Goal: Task Accomplishment & Management: Manage account settings

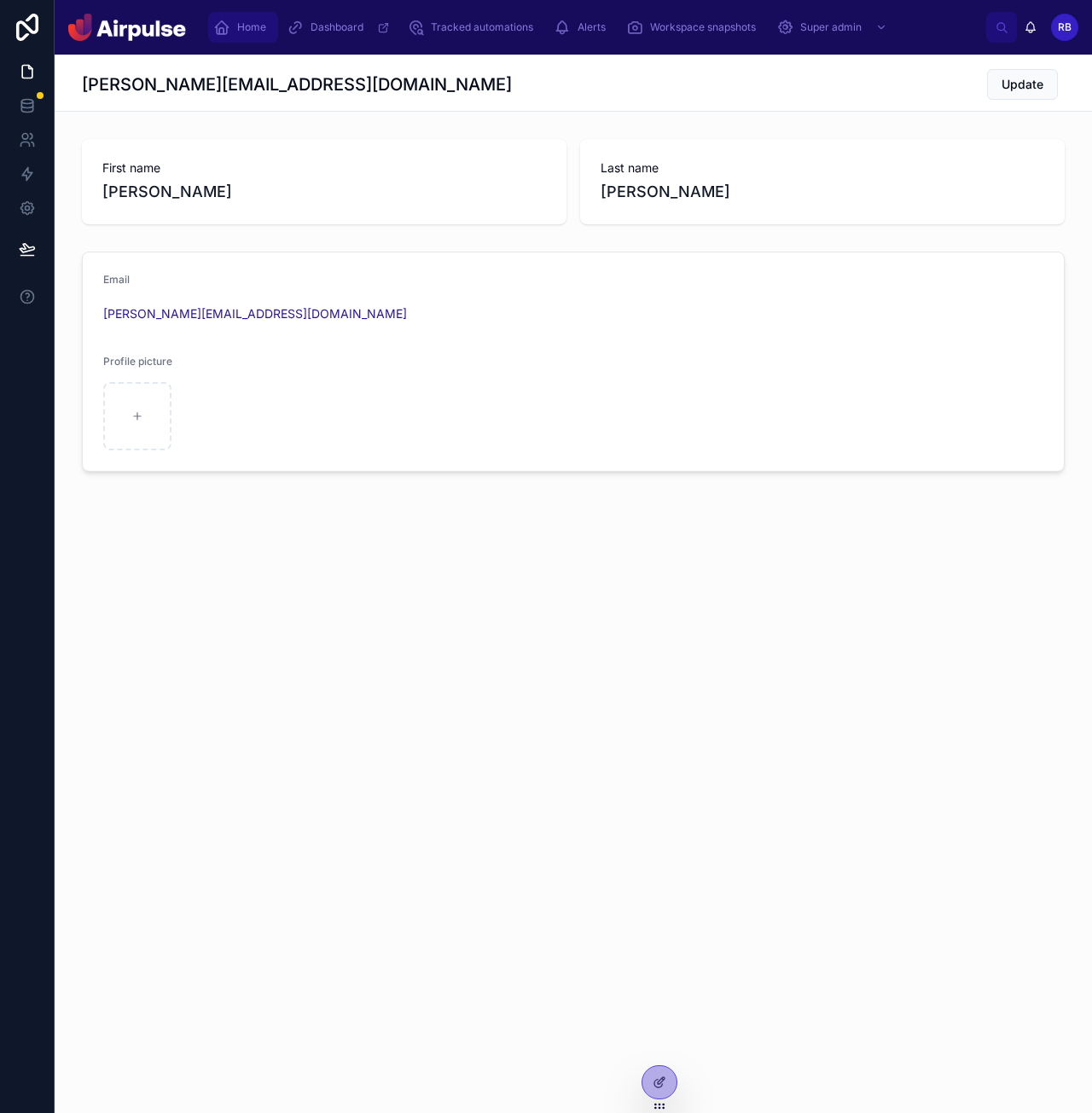
click at [228, 23] on icon "scrollable content" at bounding box center [222, 28] width 17 height 17
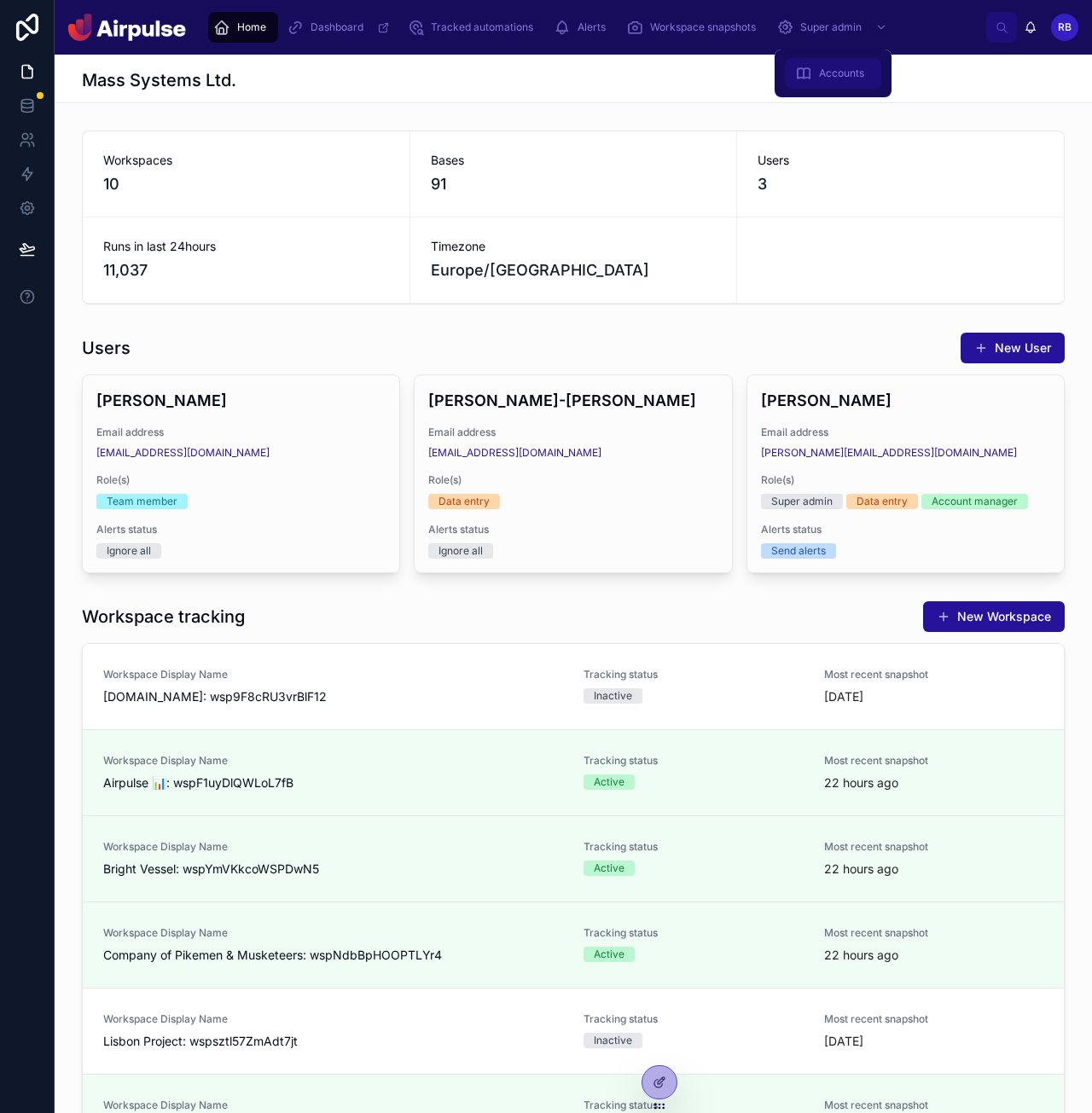
click at [846, 69] on span "Accounts" at bounding box center [841, 74] width 45 height 13
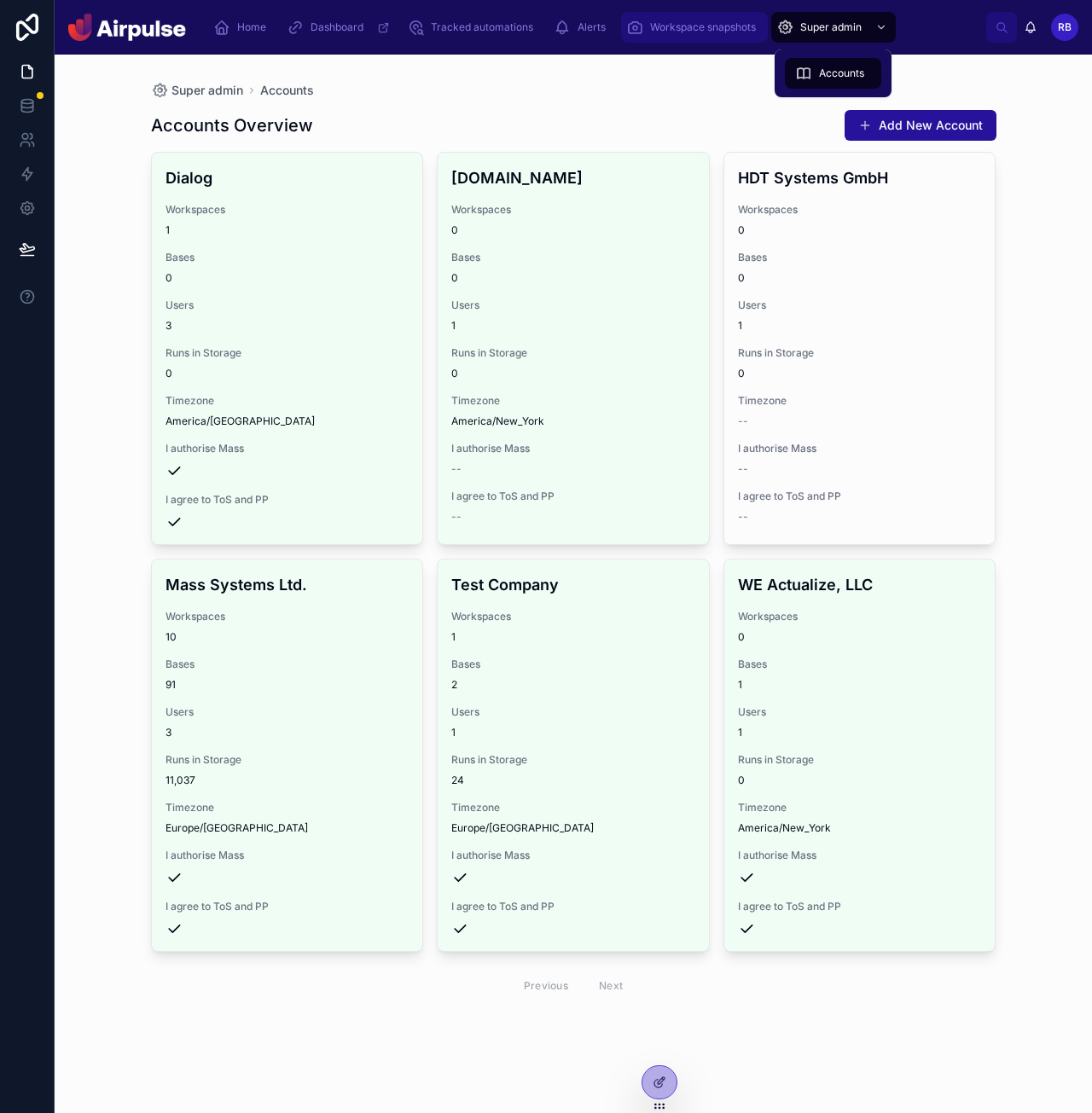
click at [702, 20] on div "Workspace snapshots" at bounding box center [694, 27] width 137 height 28
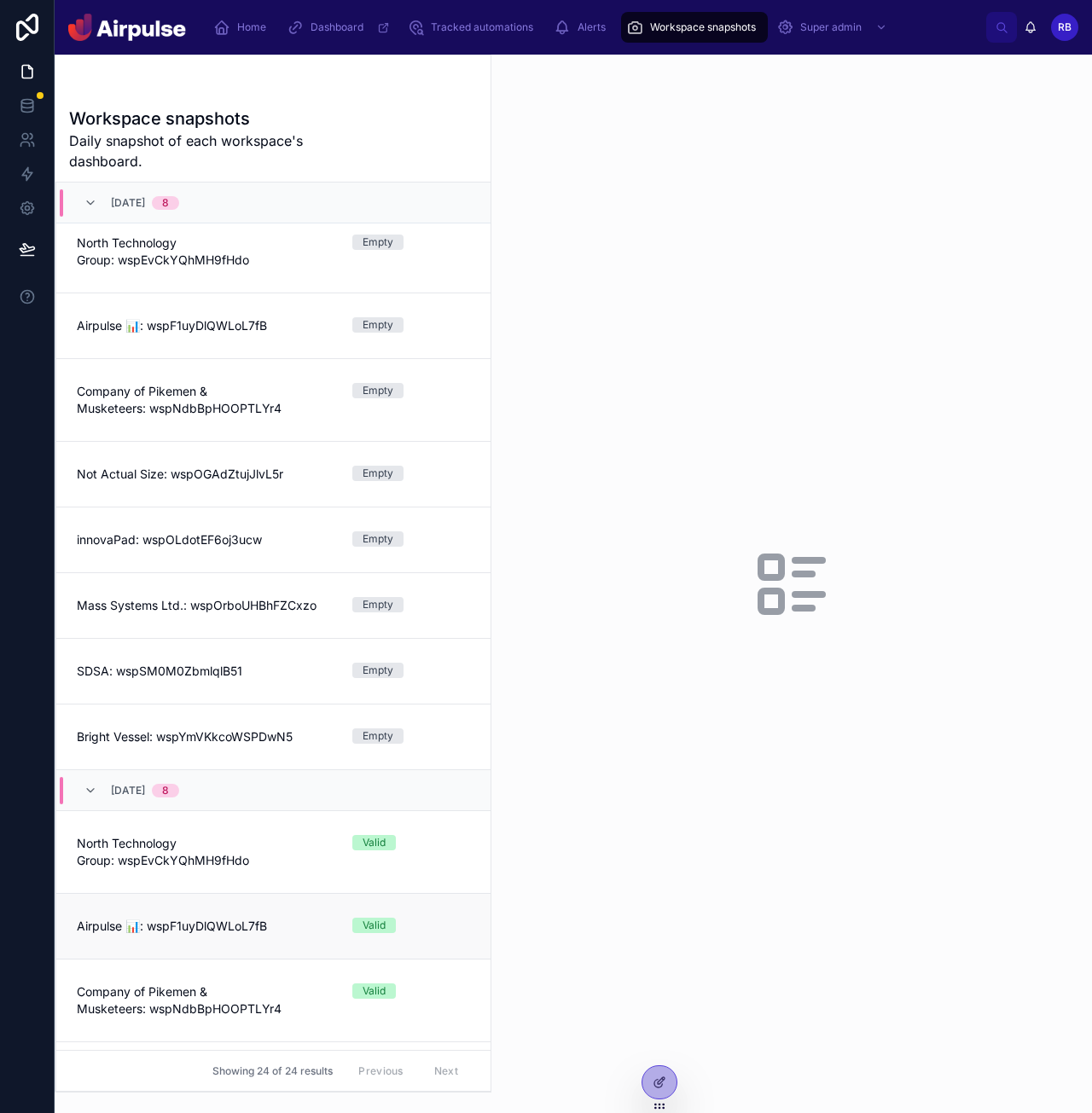
scroll to position [227, 0]
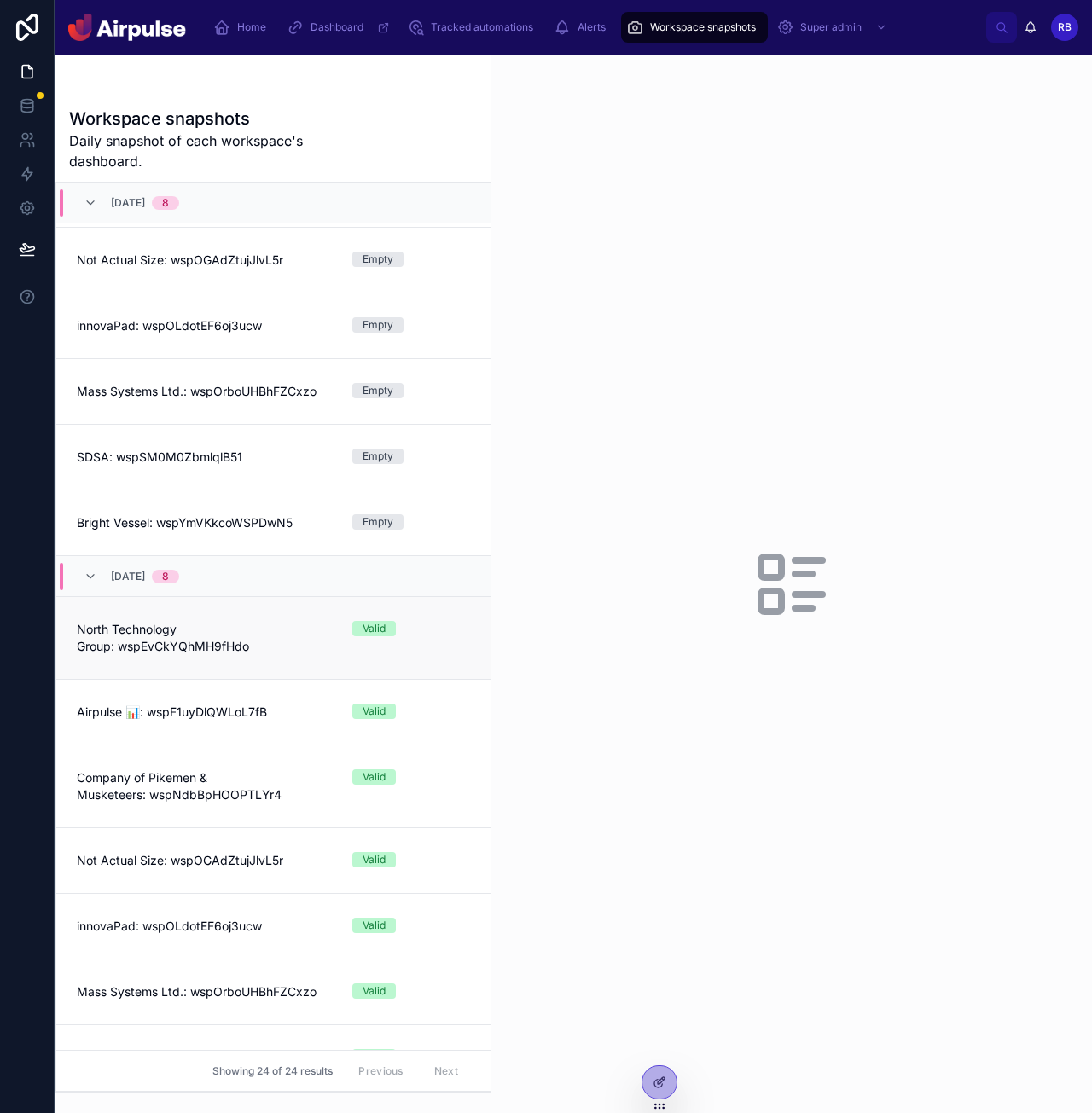
click at [231, 654] on span "North Technology Group: wspEvCkYQhMH9fHdo" at bounding box center [203, 638] width 255 height 34
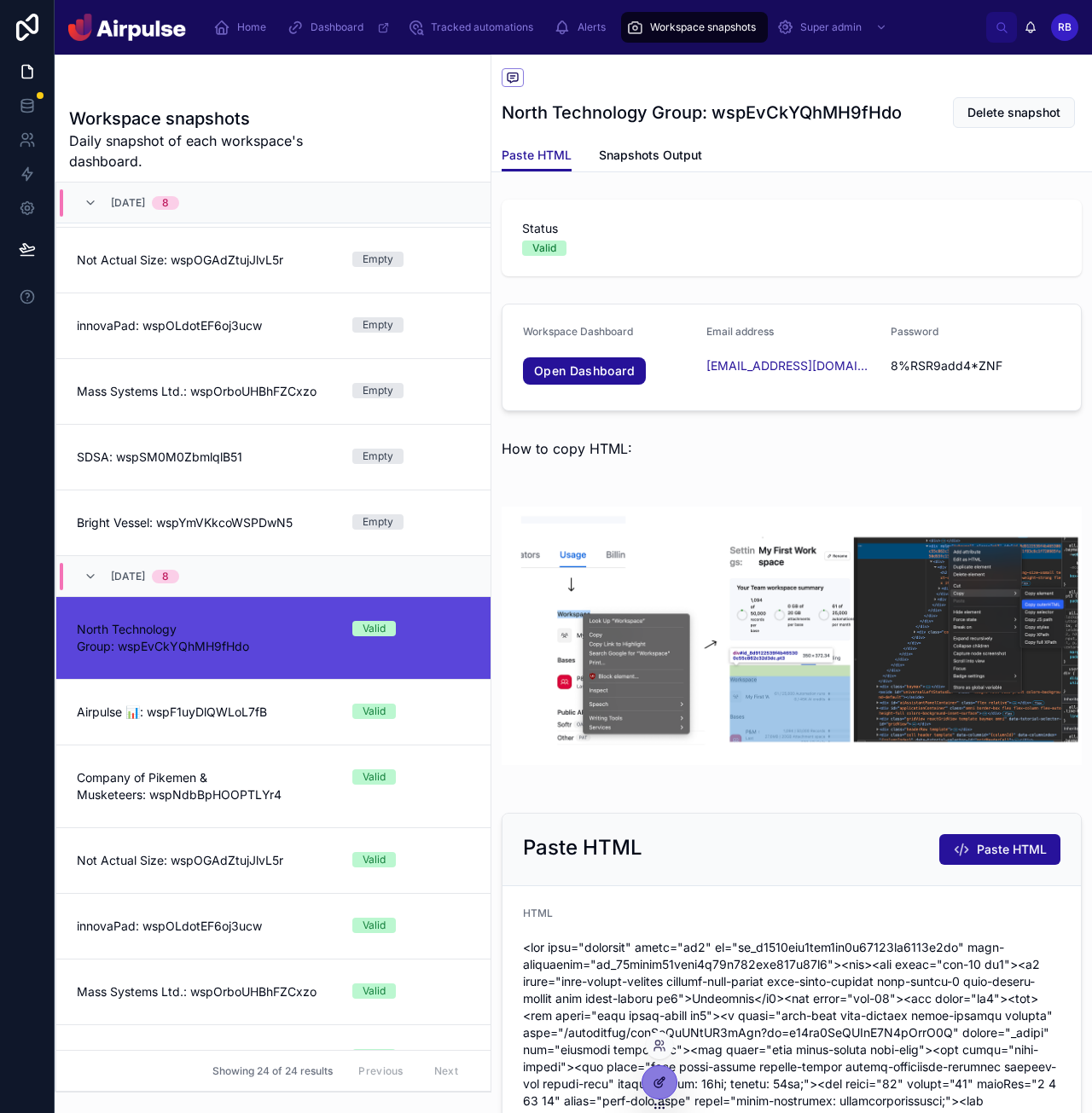
click at [665, 1080] on icon at bounding box center [659, 1082] width 13 height 13
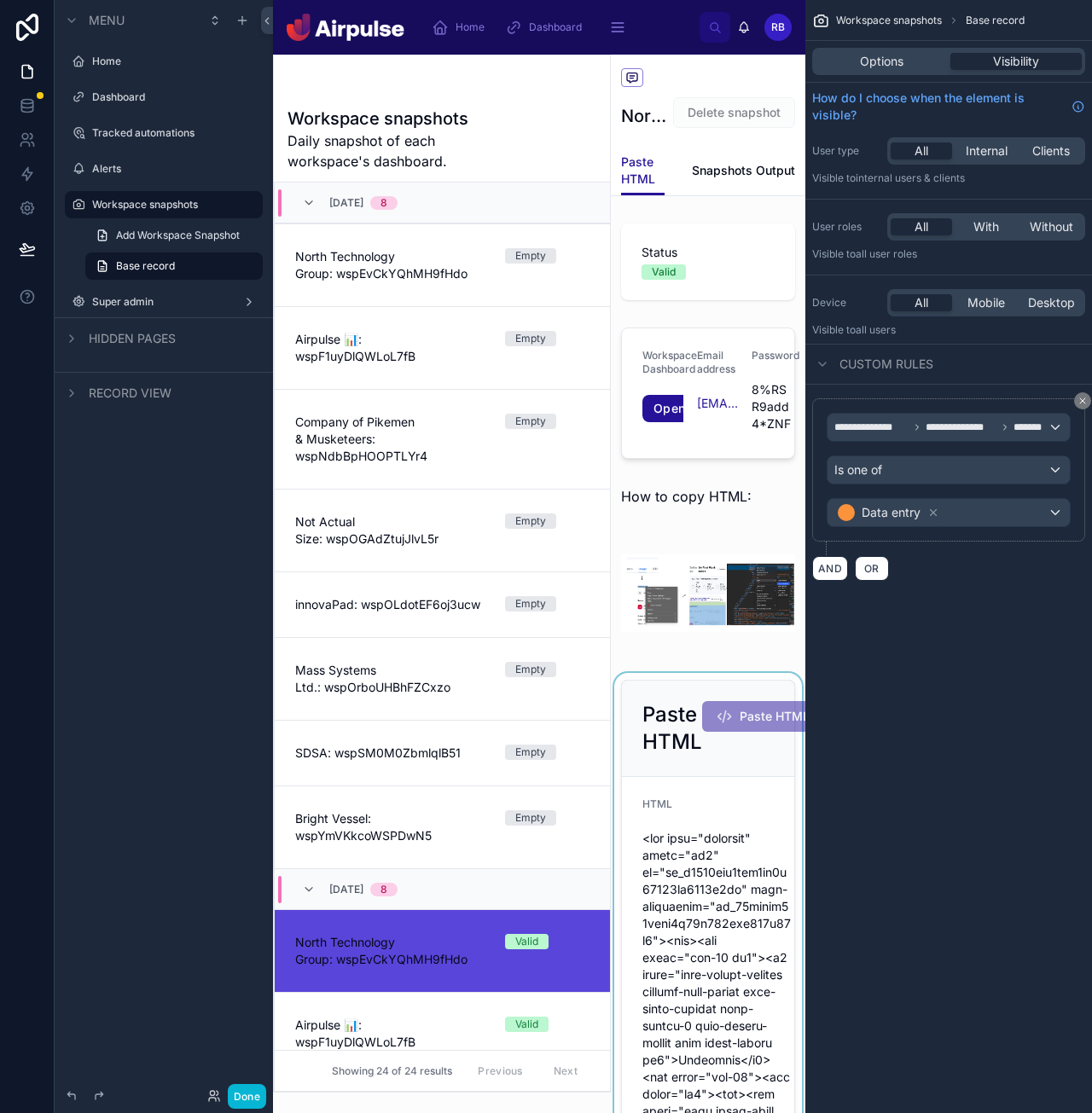
scroll to position [744, 0]
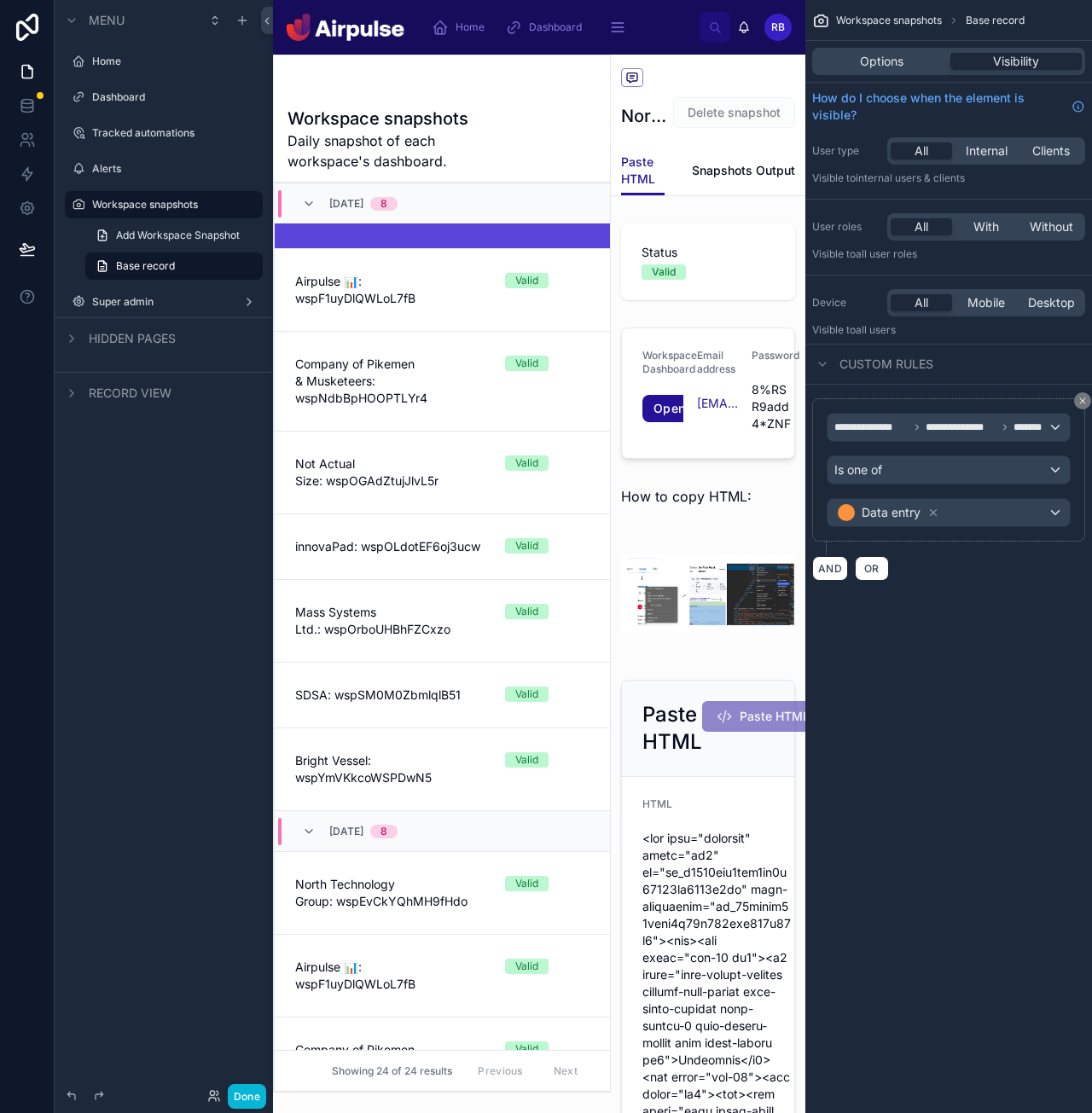
click at [886, 53] on span "Options" at bounding box center [882, 61] width 44 height 17
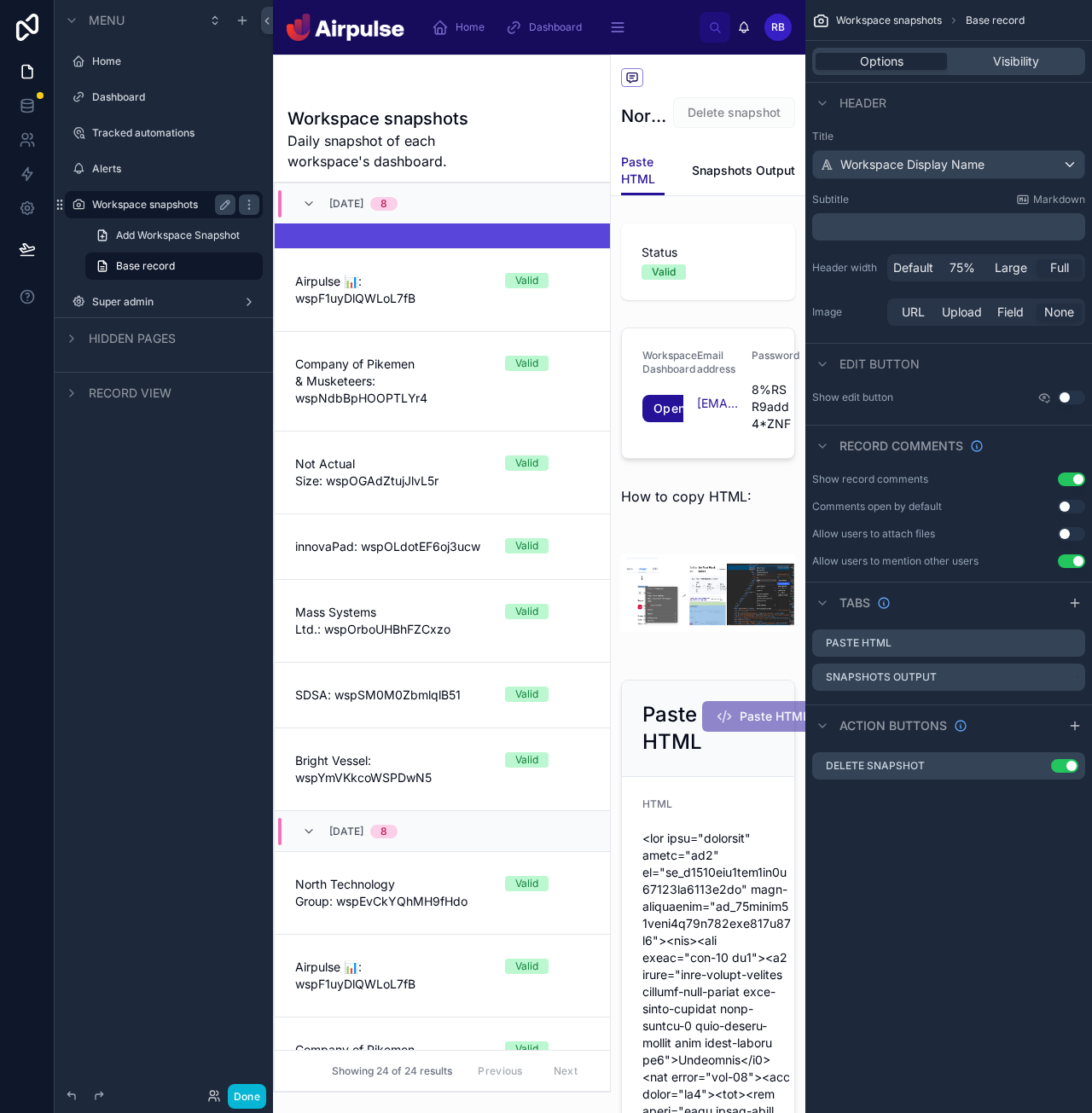
click at [127, 213] on div "Workspace snapshots" at bounding box center [163, 204] width 143 height 20
click at [129, 210] on label "Workspace snapshots" at bounding box center [160, 204] width 137 height 13
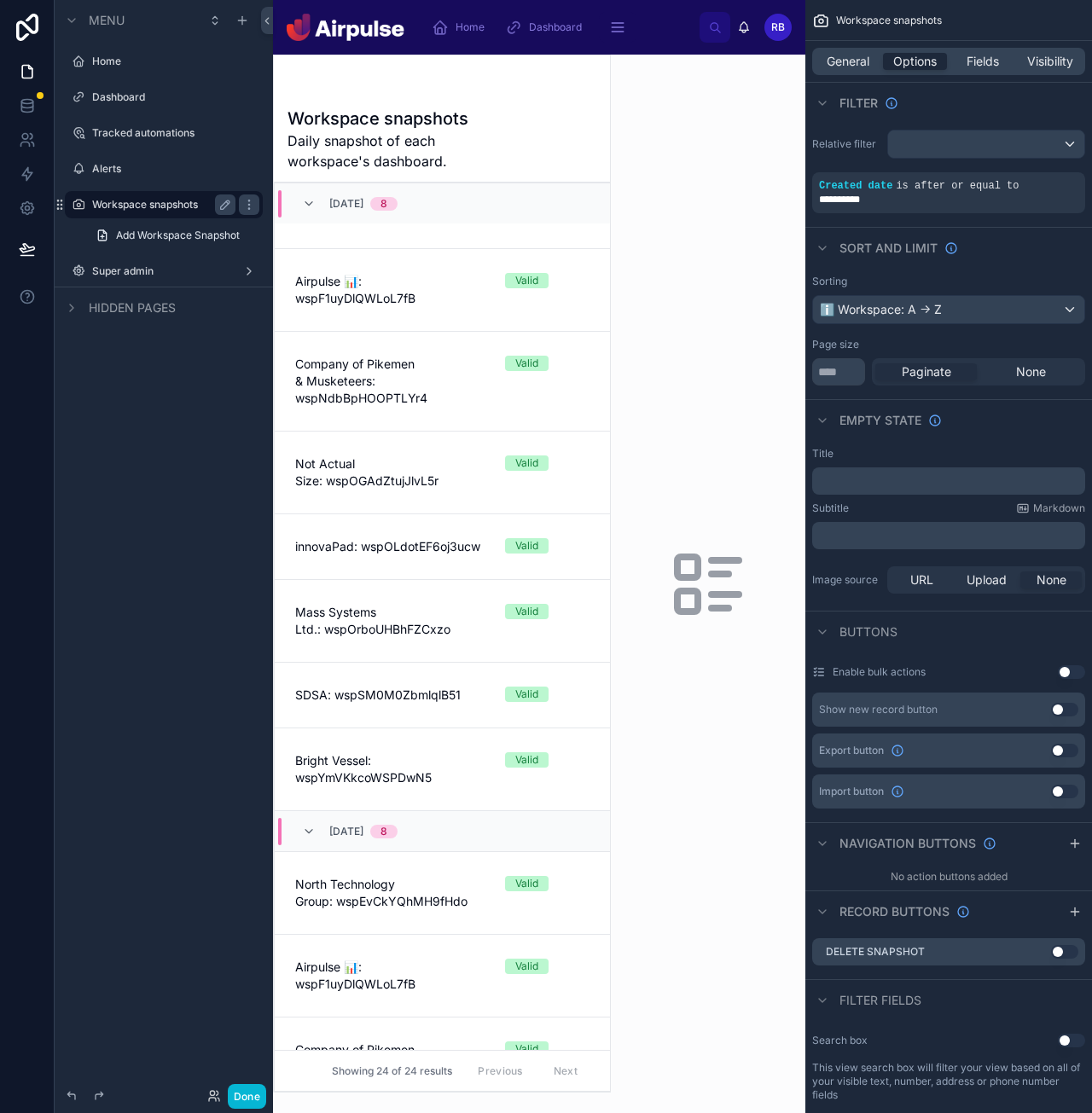
scroll to position [760, 0]
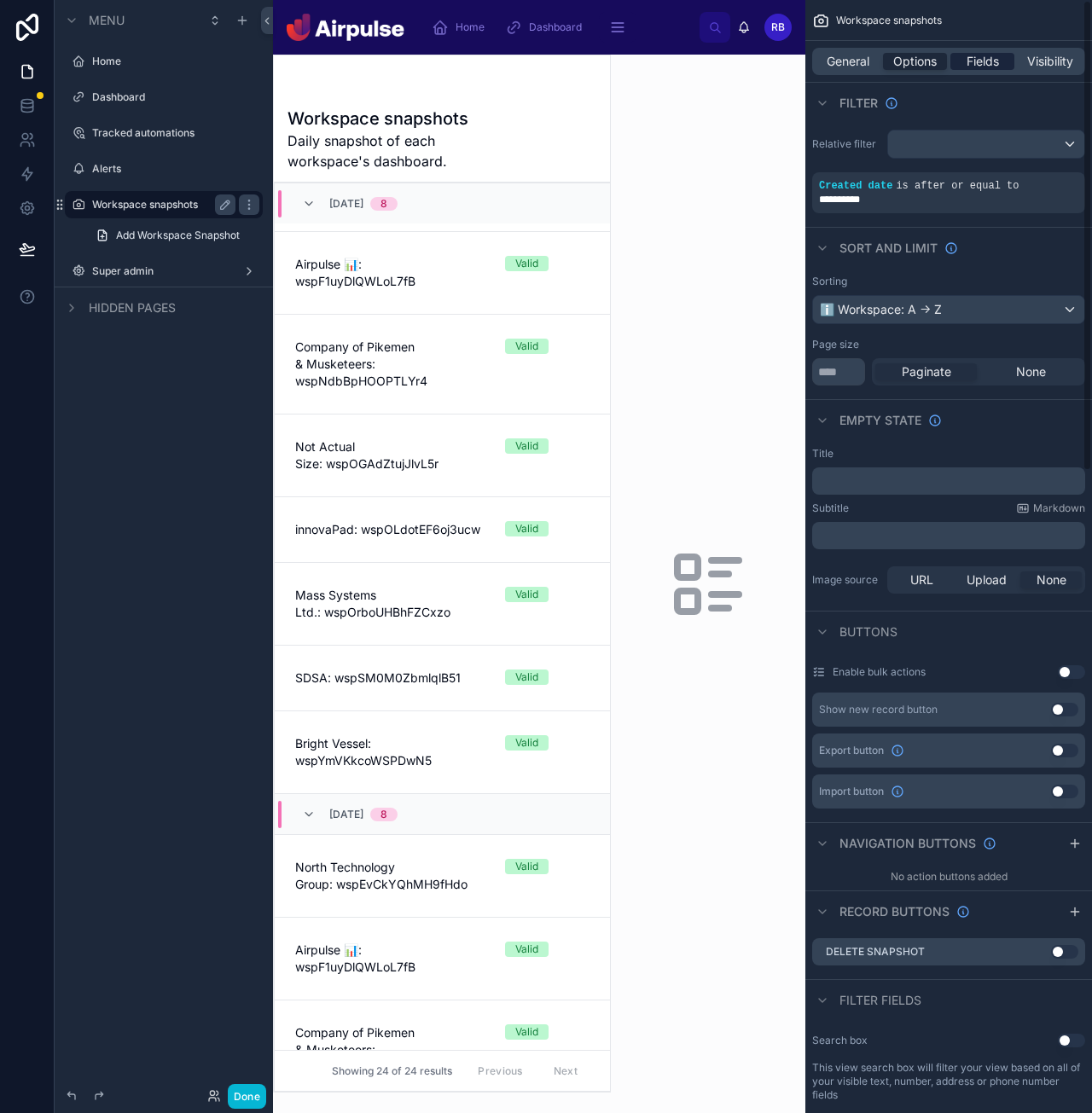
click at [962, 61] on div "Fields" at bounding box center [982, 61] width 64 height 17
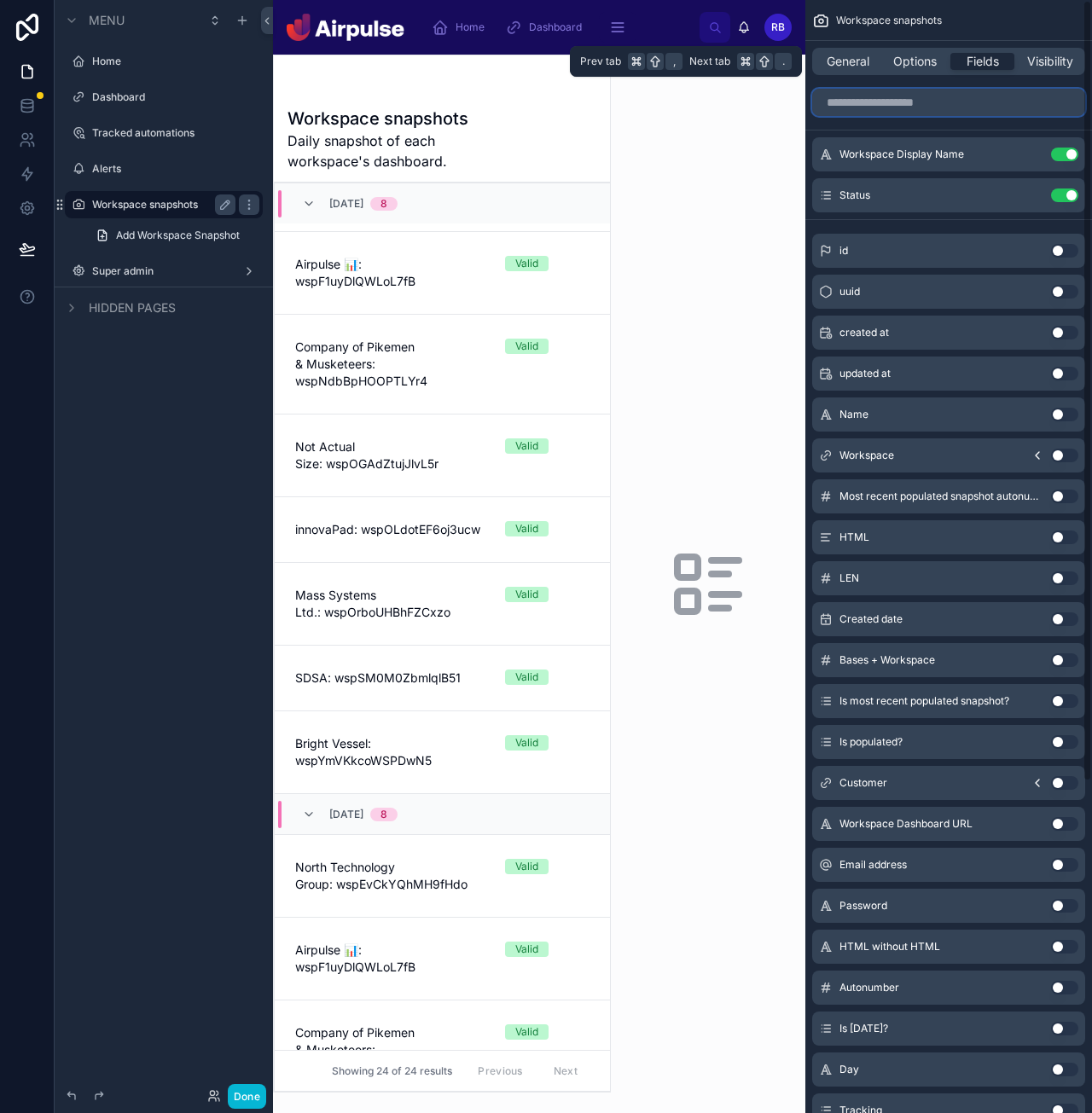
click at [936, 93] on input "scrollable content" at bounding box center [949, 102] width 273 height 28
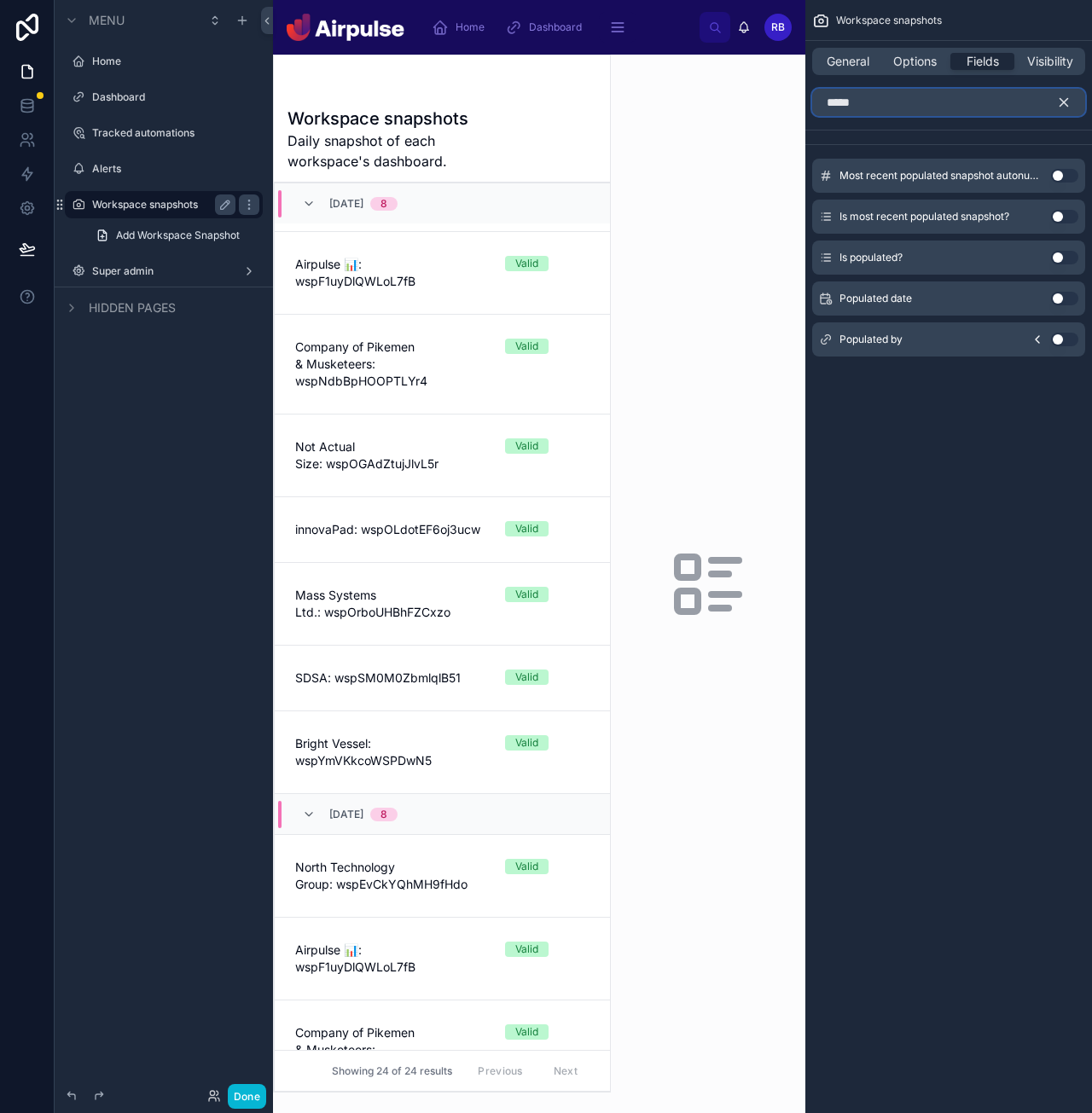
type input "*****"
click at [1075, 301] on button "Use setting" at bounding box center [1064, 298] width 28 height 13
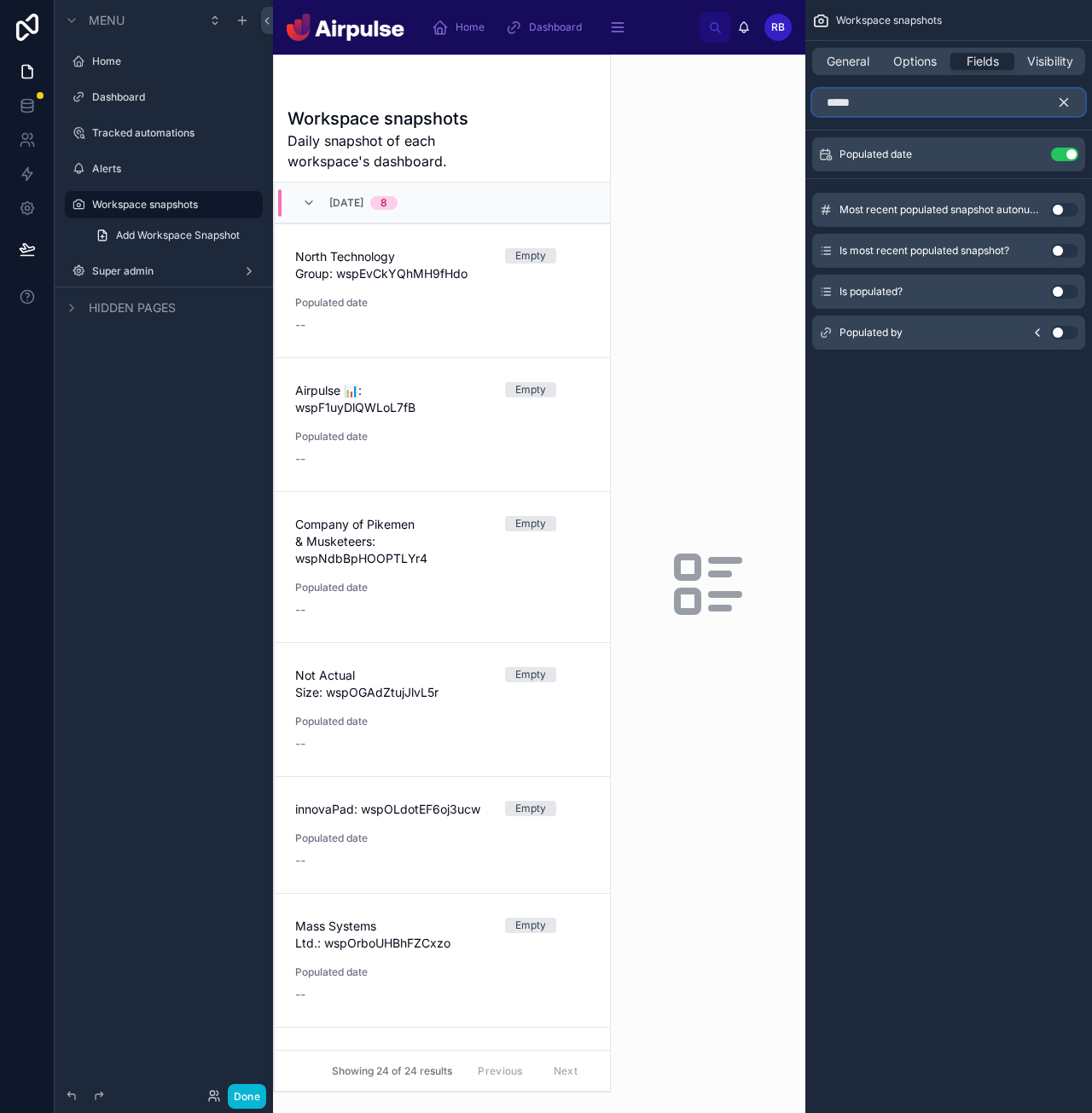
click at [1000, 98] on input "*****" at bounding box center [949, 102] width 273 height 28
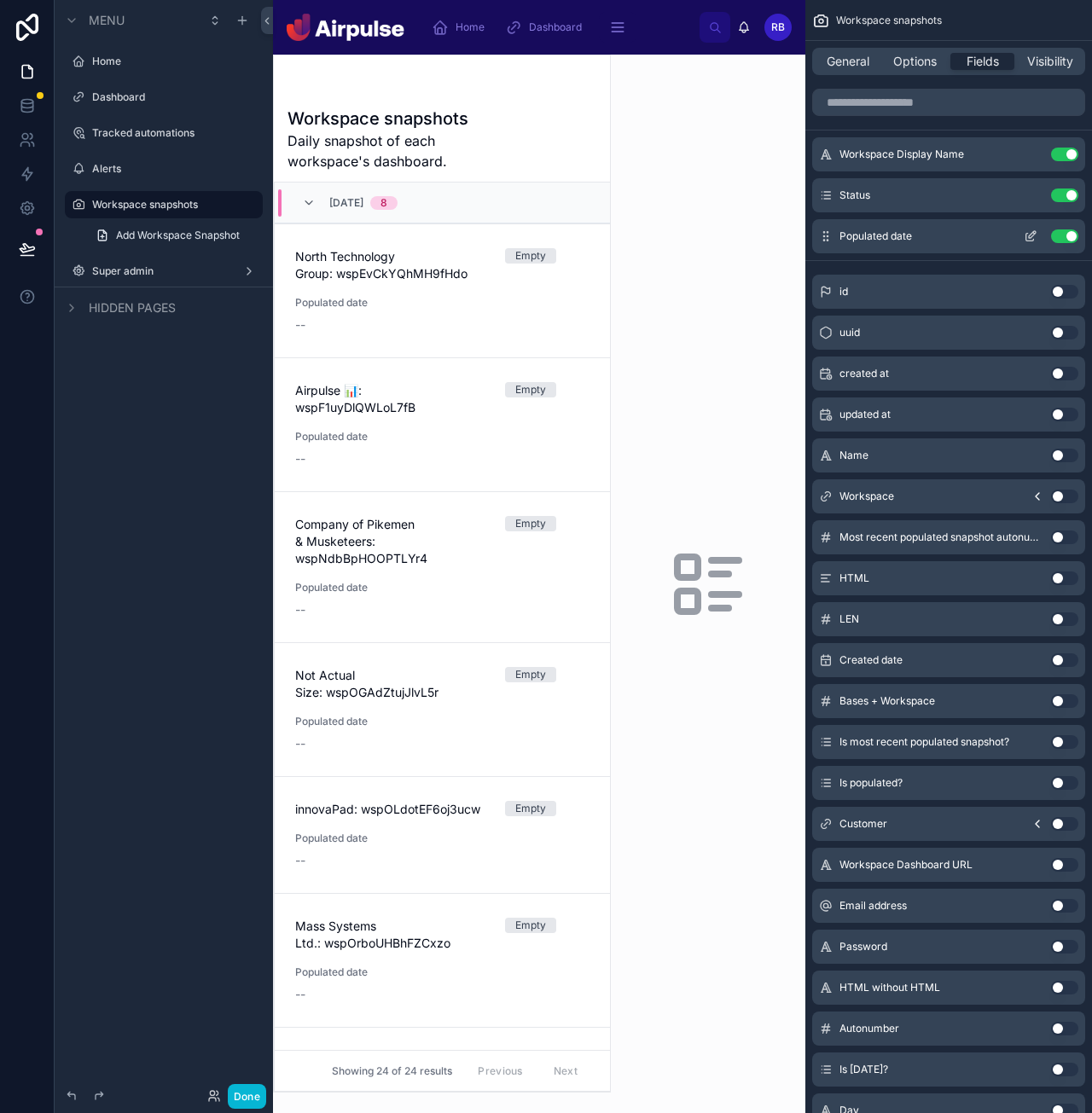
click at [1025, 226] on div "Populated date Use setting" at bounding box center [949, 236] width 273 height 34
click at [1025, 232] on icon "scrollable content" at bounding box center [1031, 236] width 13 height 13
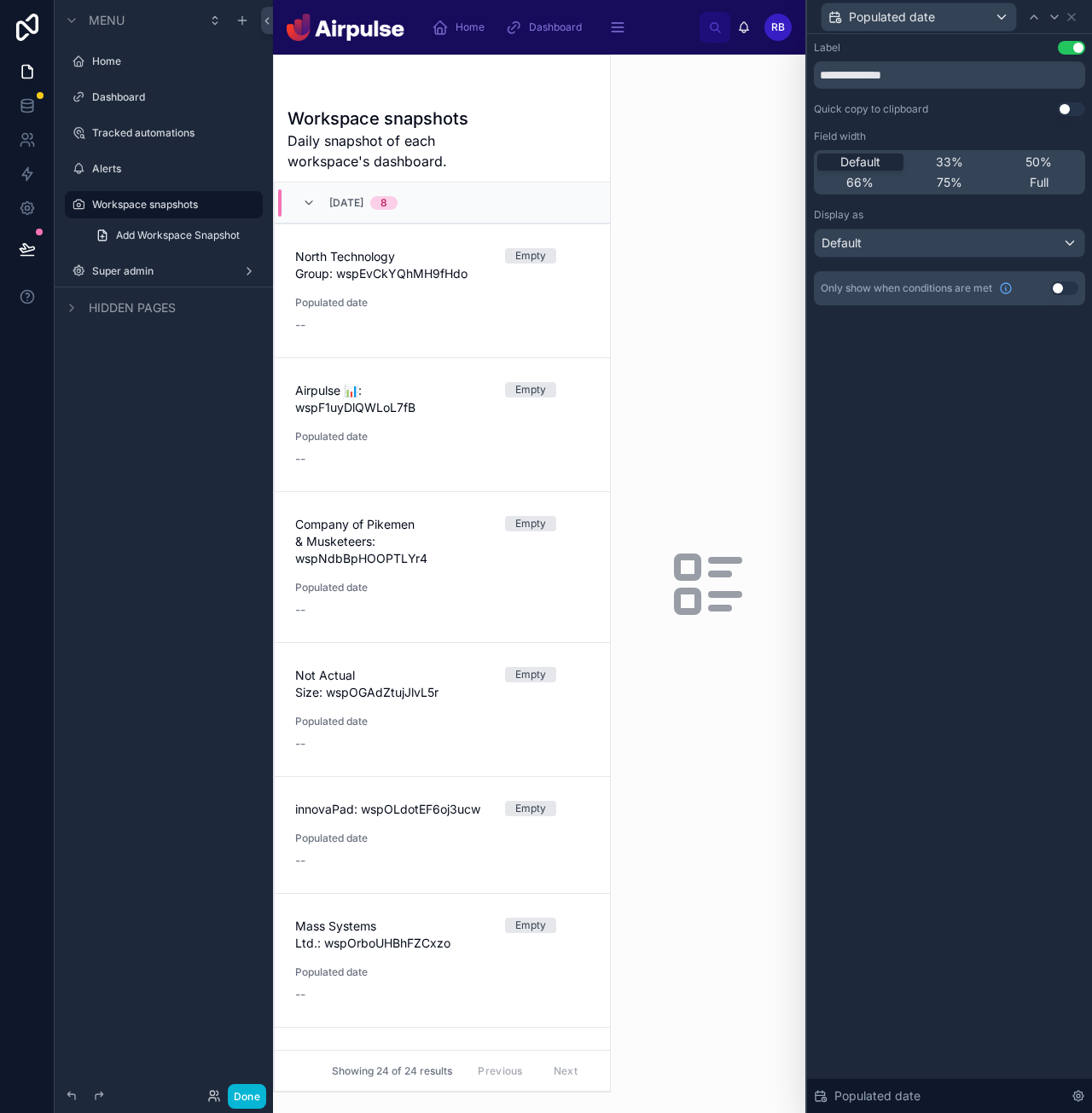
click at [1060, 289] on button "Use setting" at bounding box center [1064, 289] width 28 height 13
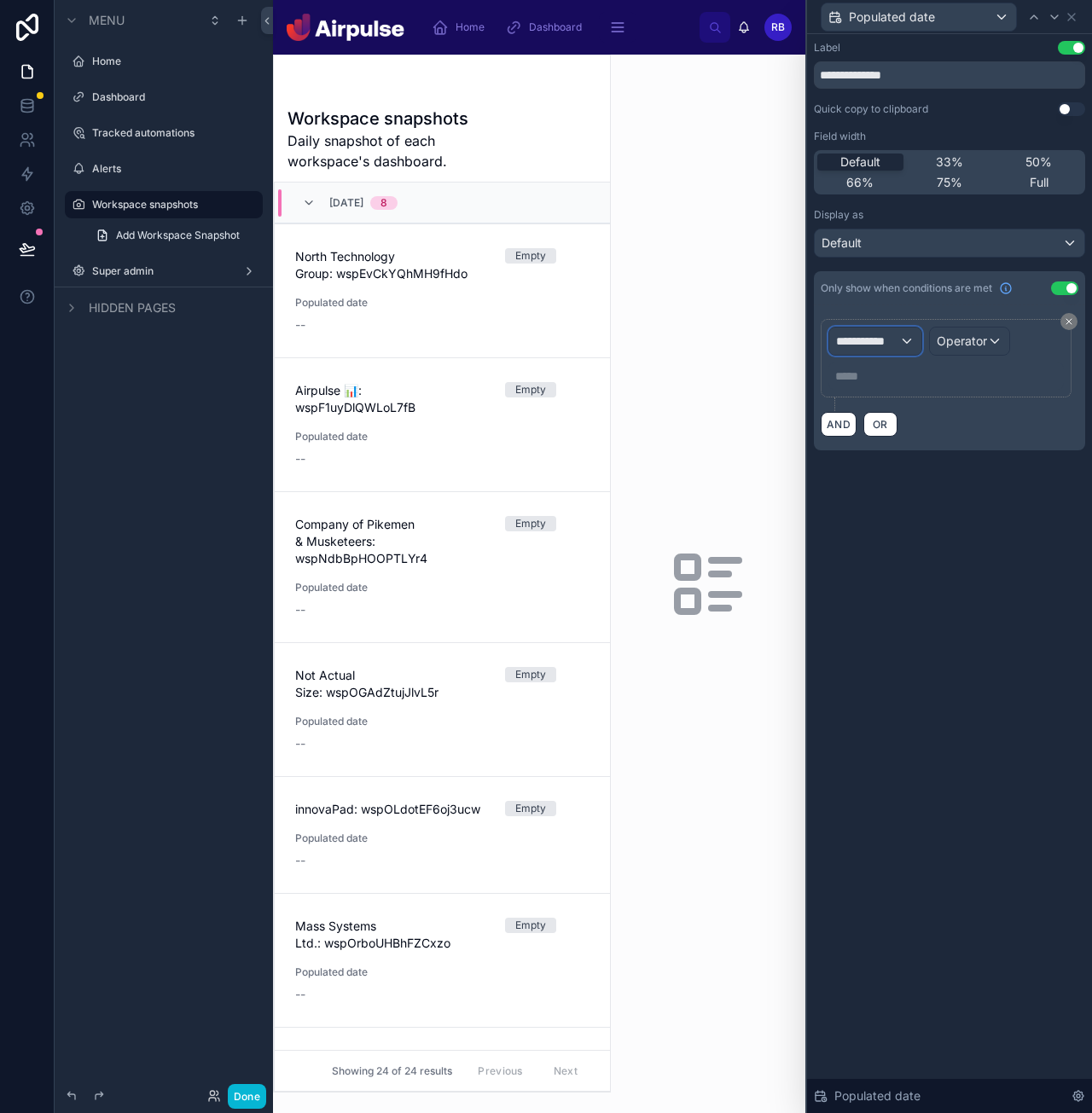
click at [913, 336] on div "**********" at bounding box center [875, 341] width 92 height 28
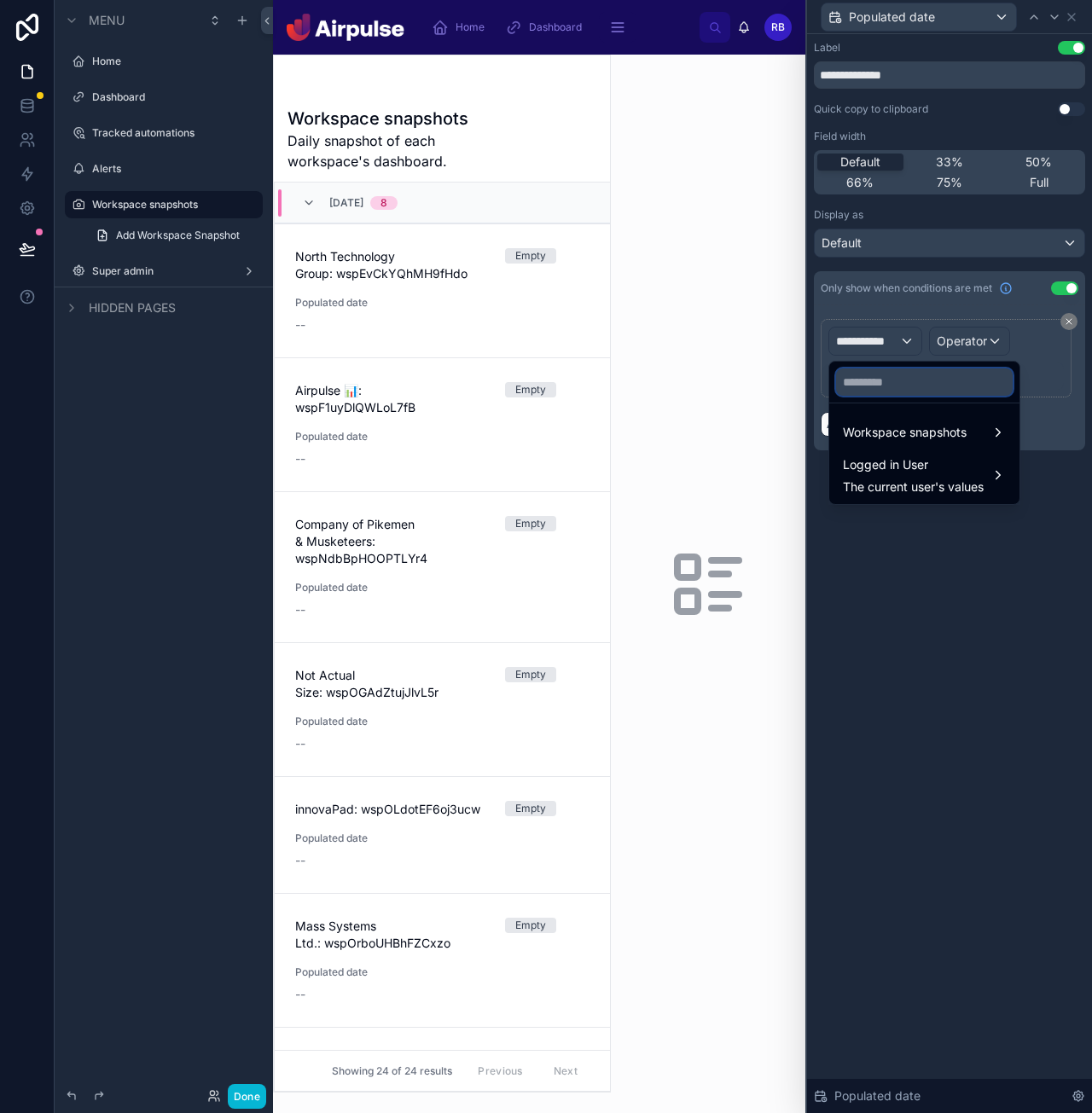
click at [896, 383] on input "text" at bounding box center [924, 382] width 177 height 28
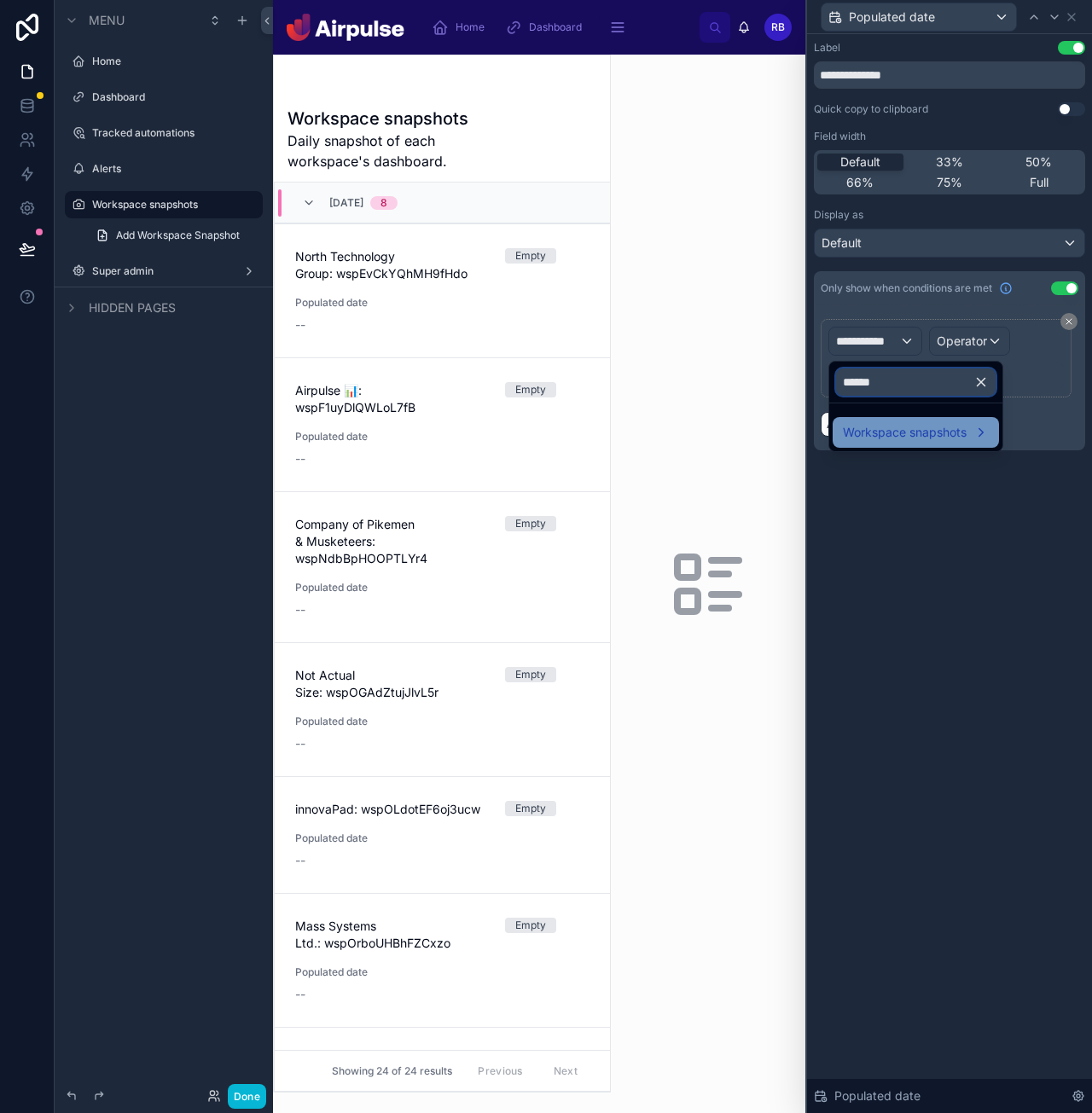
type input "******"
click at [906, 428] on span "Workspace snapshots" at bounding box center [904, 432] width 123 height 20
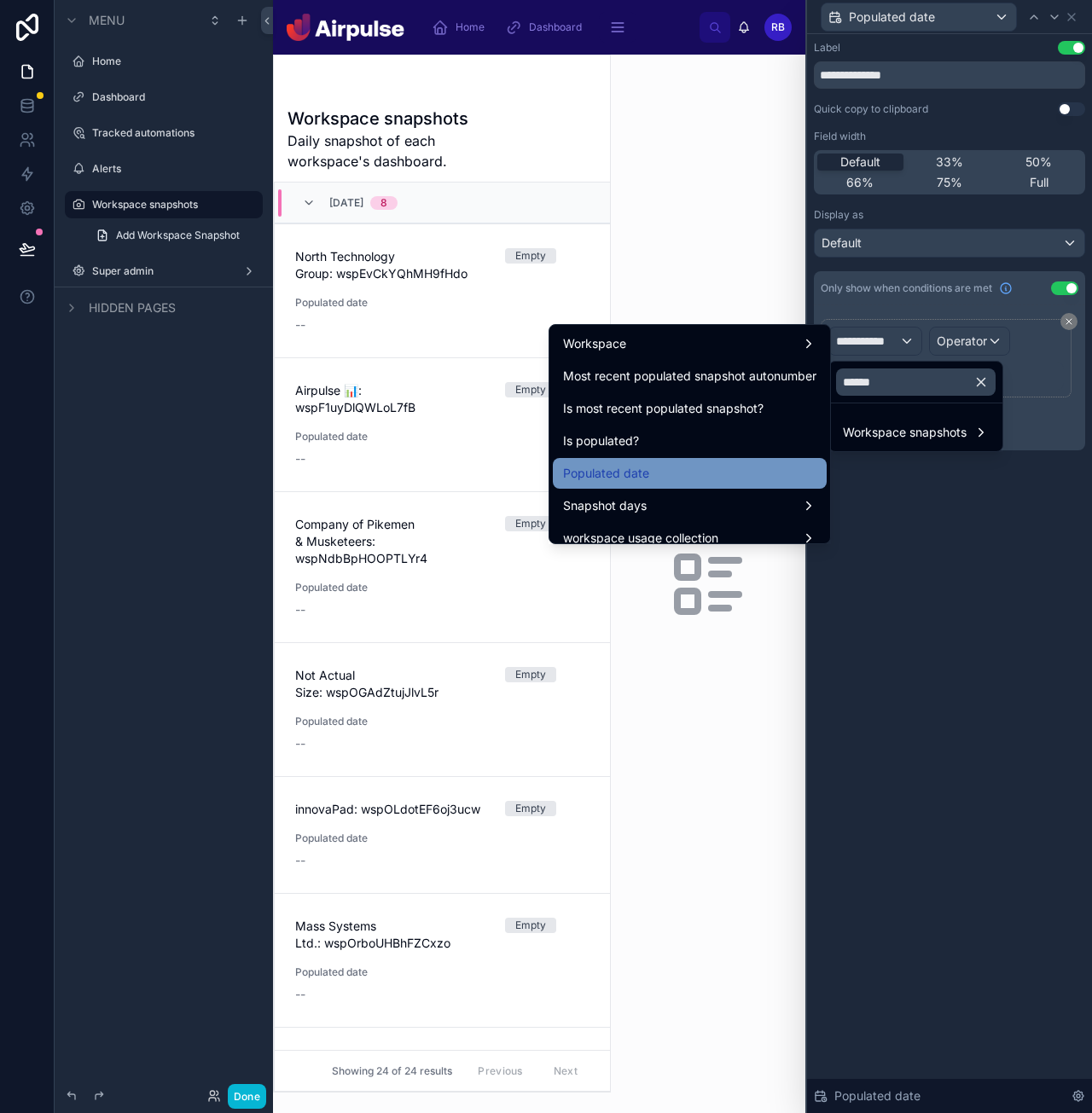
click at [622, 476] on span "Populated date" at bounding box center [606, 473] width 86 height 20
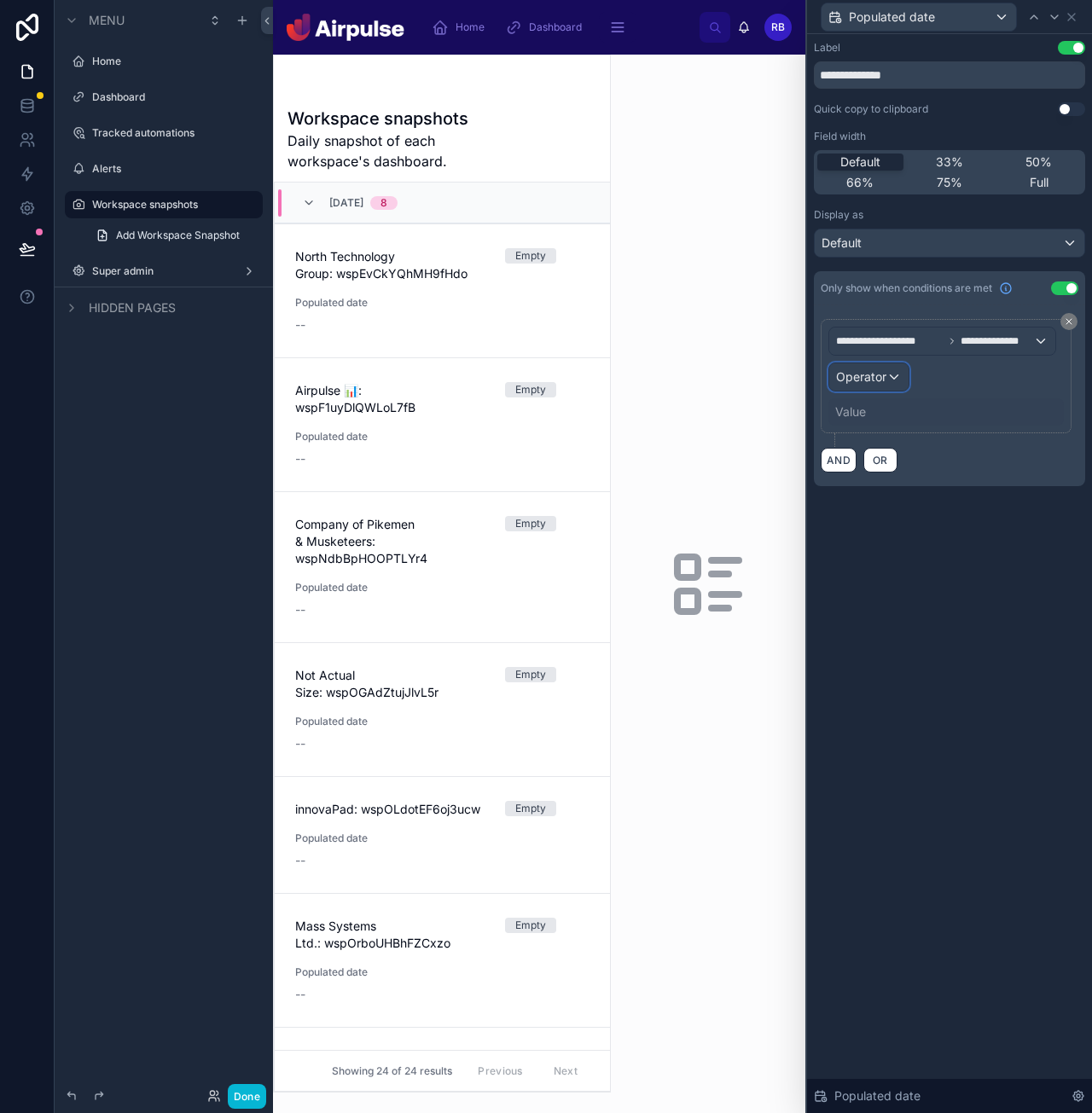
click at [889, 372] on div "Operator" at bounding box center [868, 376] width 79 height 28
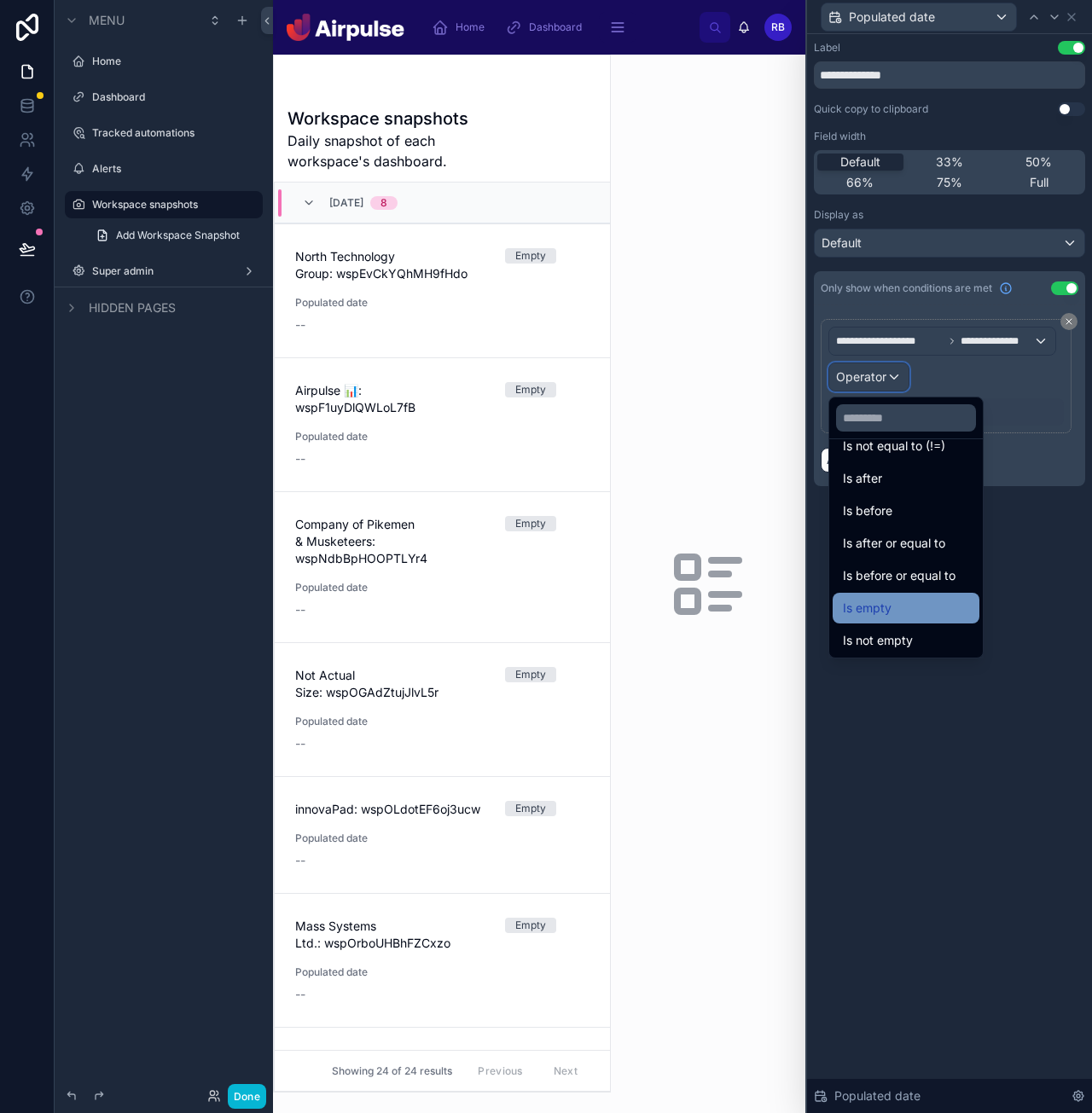
scroll to position [56, 0]
click at [899, 629] on span "Is not empty" at bounding box center [877, 638] width 70 height 20
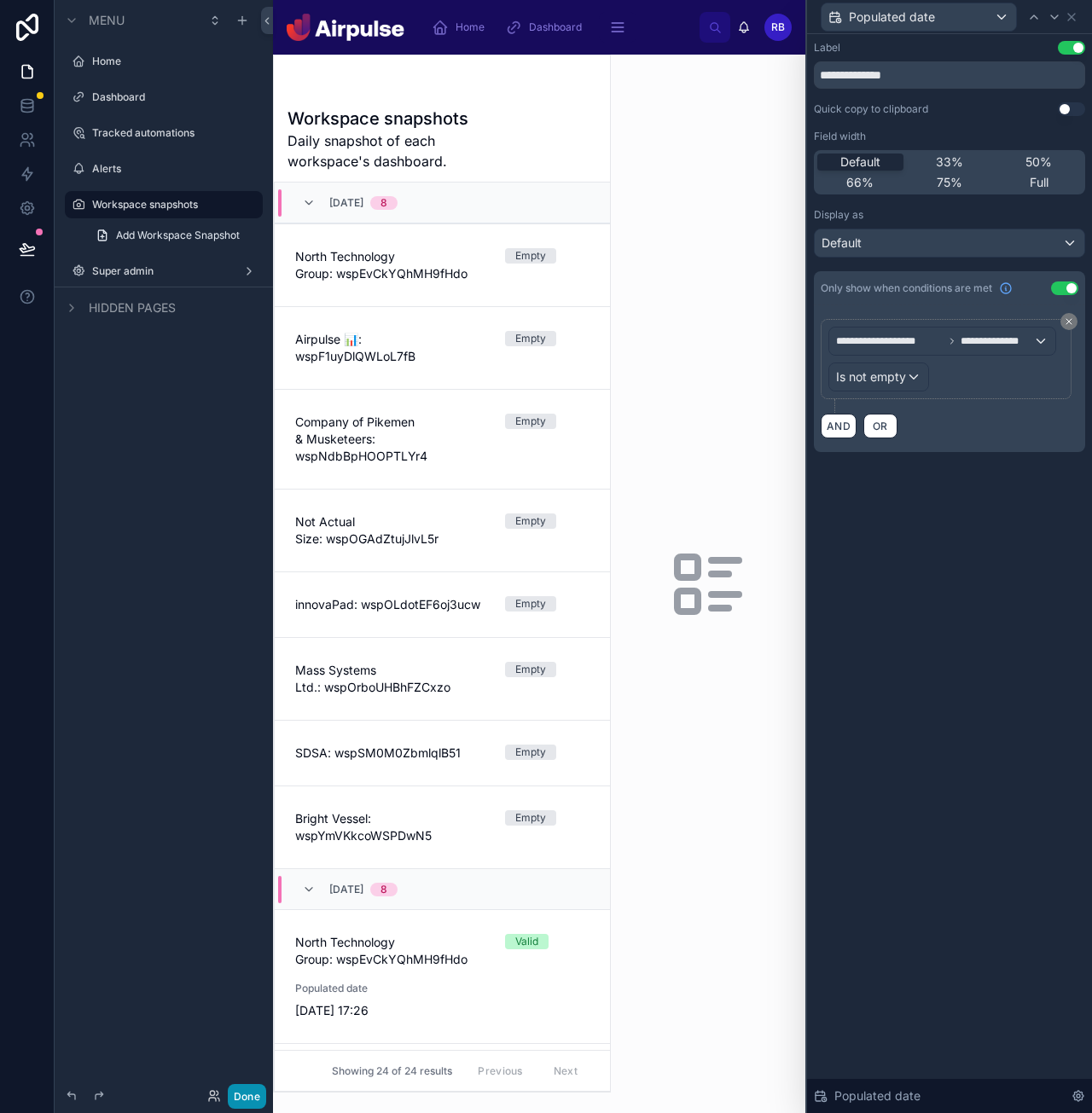
click at [246, 1094] on button "Done" at bounding box center [246, 1097] width 38 height 25
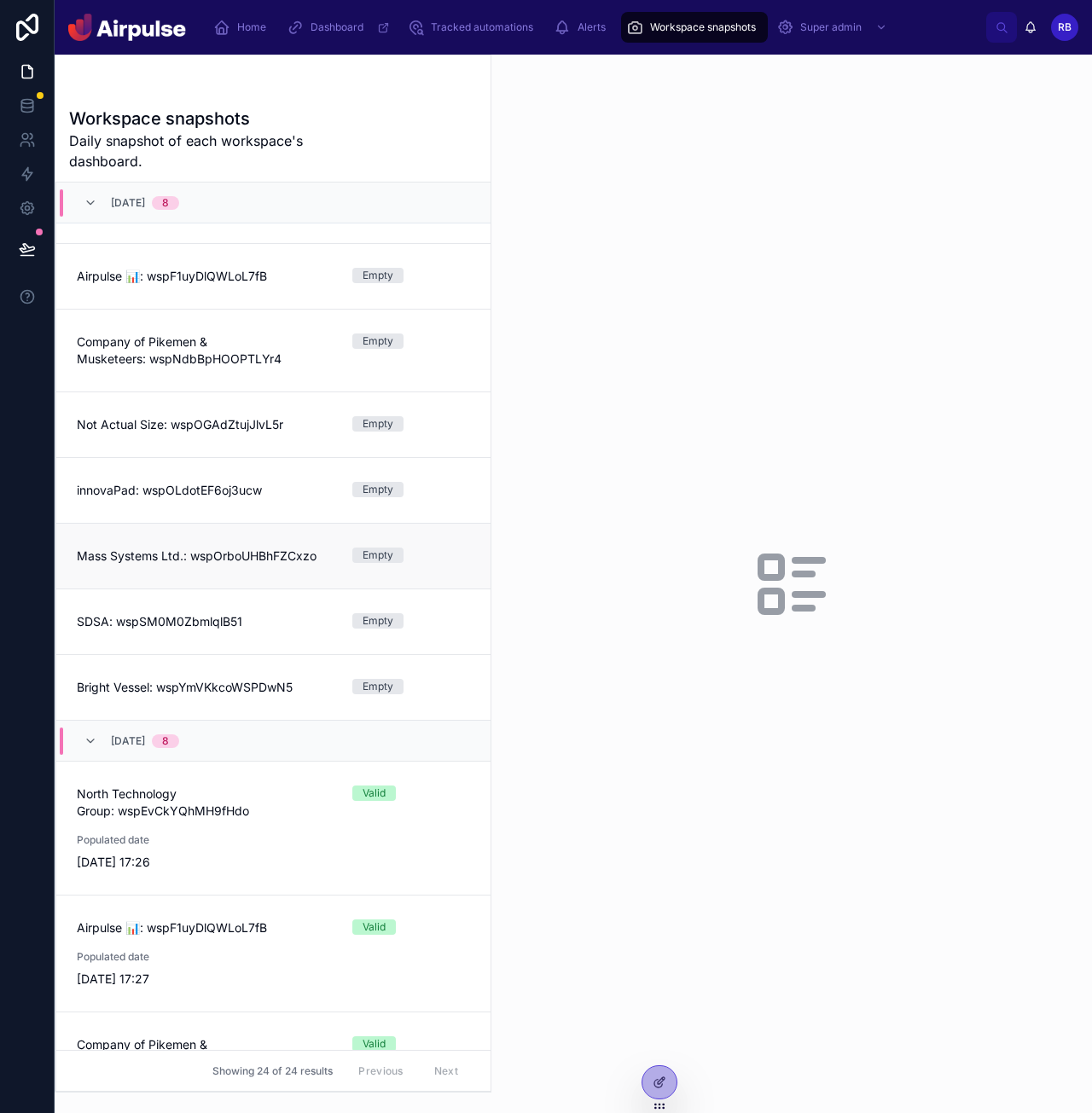
scroll to position [0, 0]
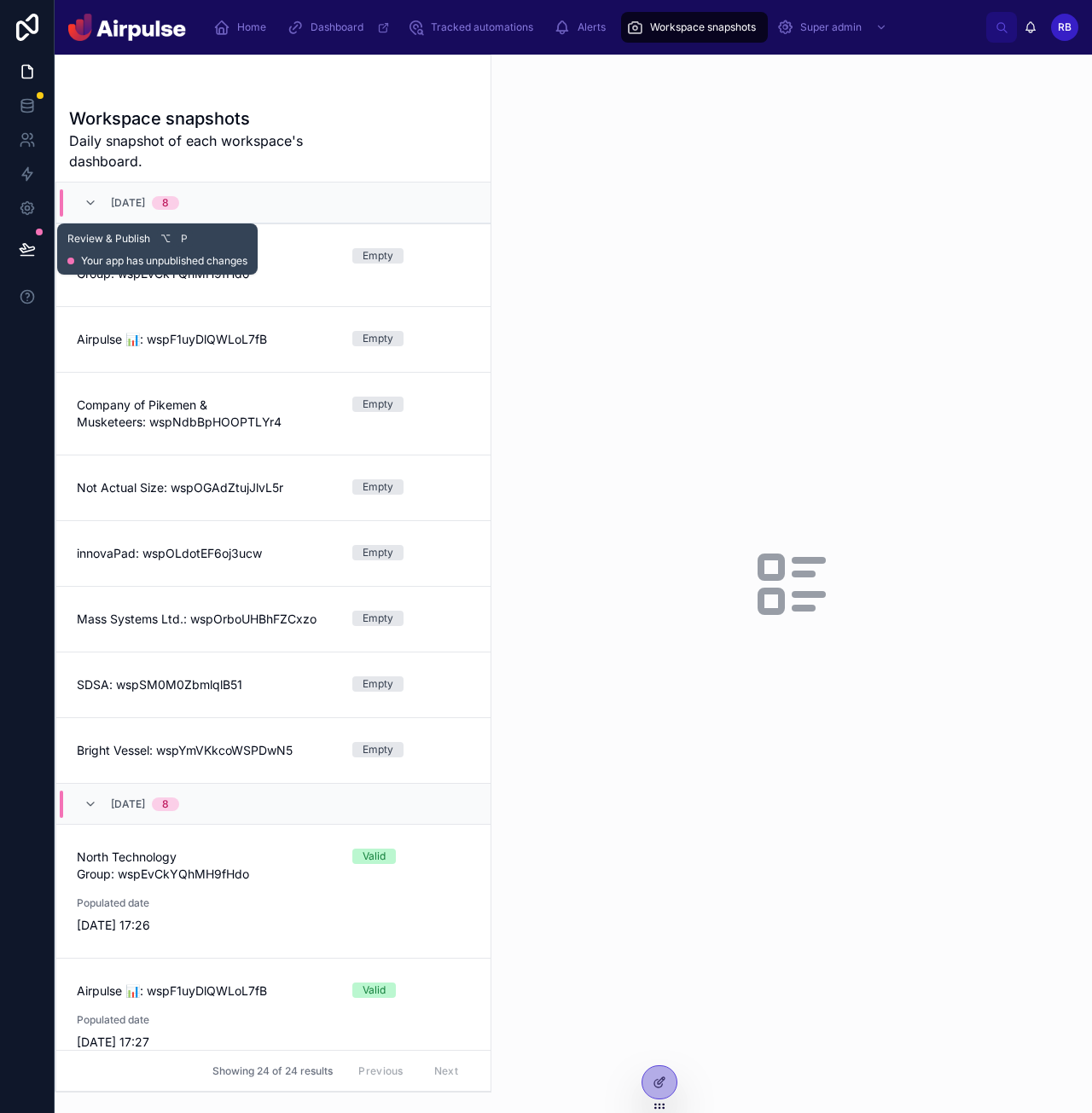
click at [27, 245] on icon at bounding box center [27, 247] width 14 height 9
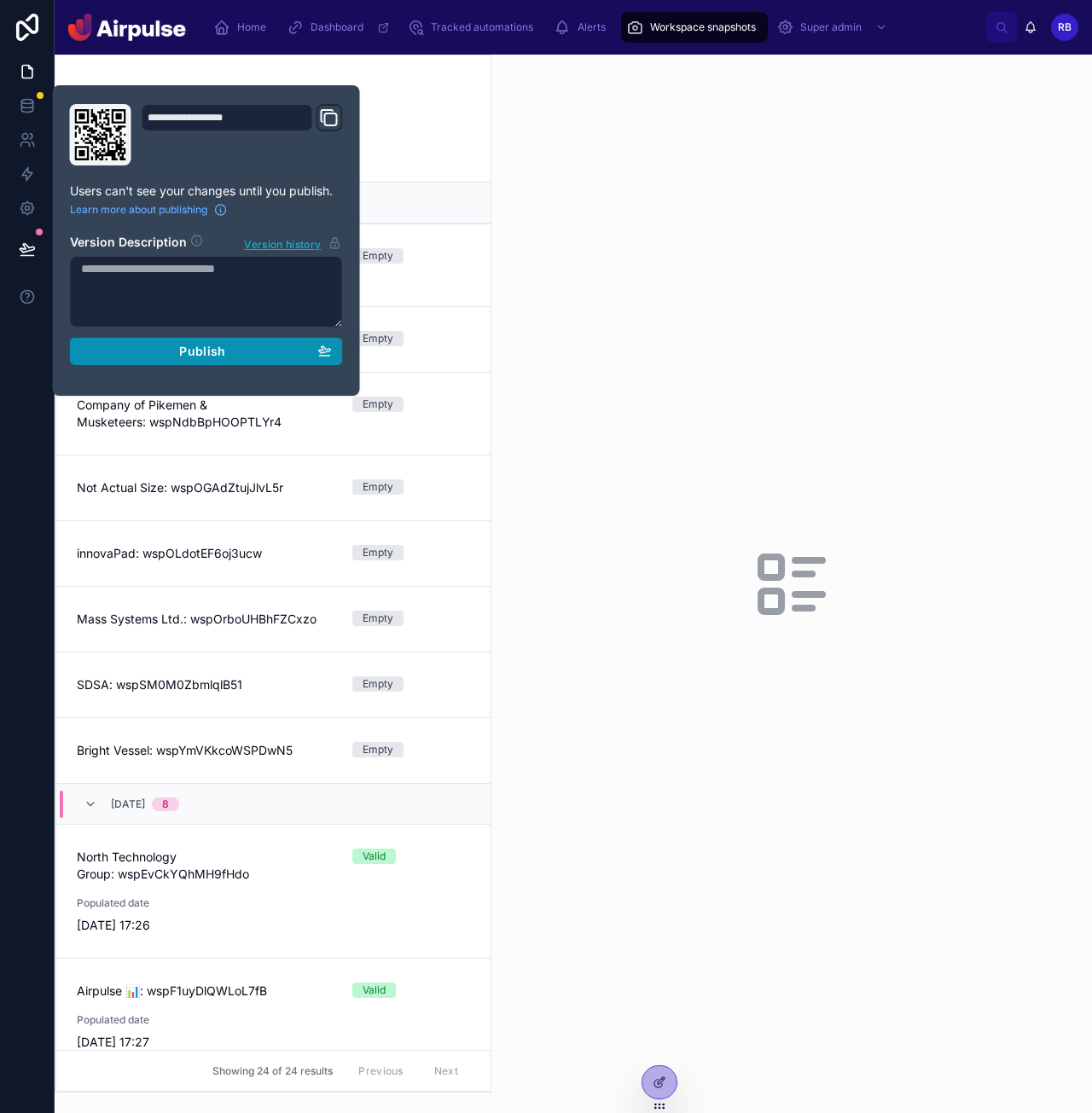
click at [208, 348] on span "Publish" at bounding box center [203, 352] width 46 height 15
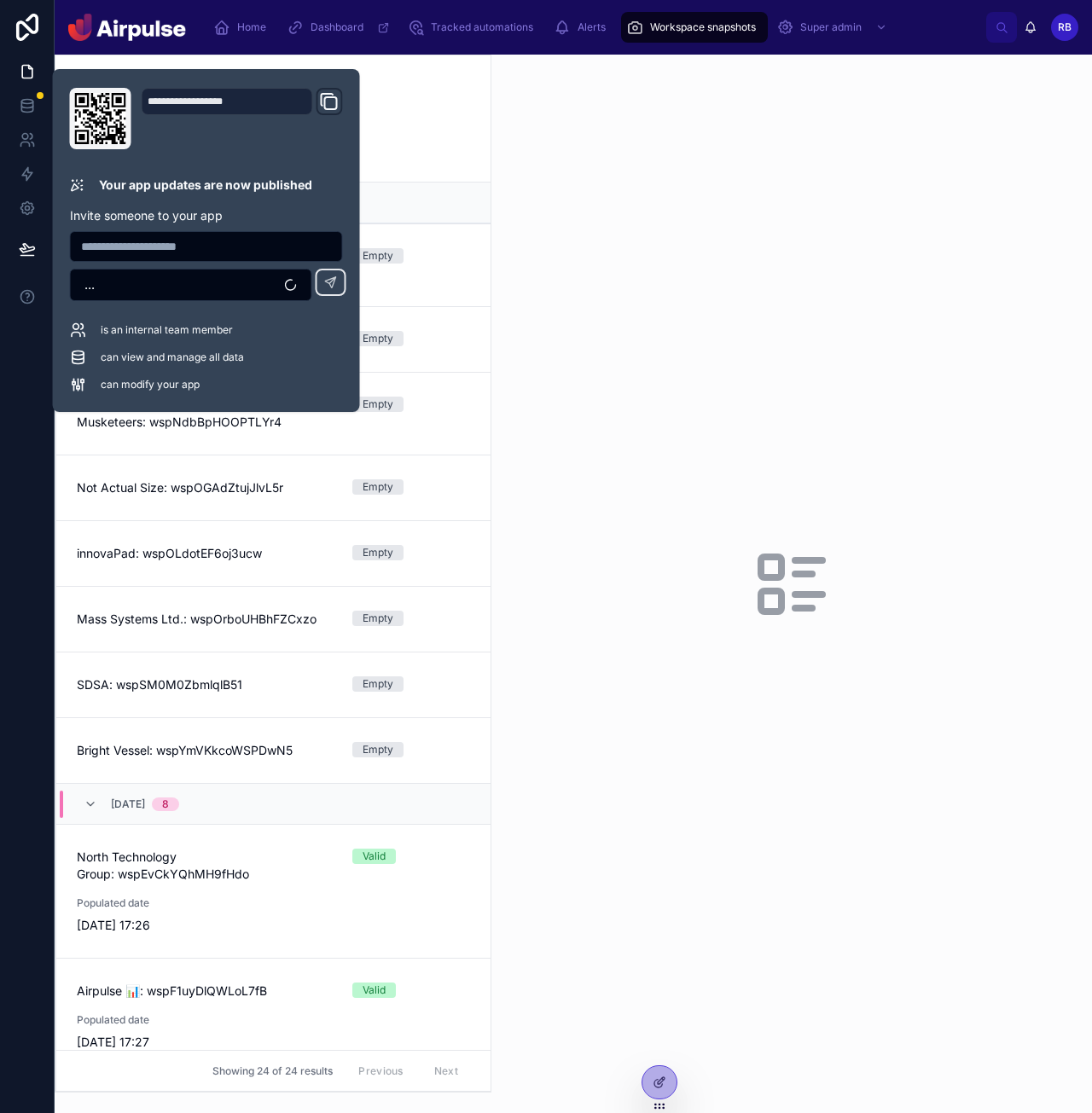
click at [772, 206] on div at bounding box center [791, 584] width 601 height 1059
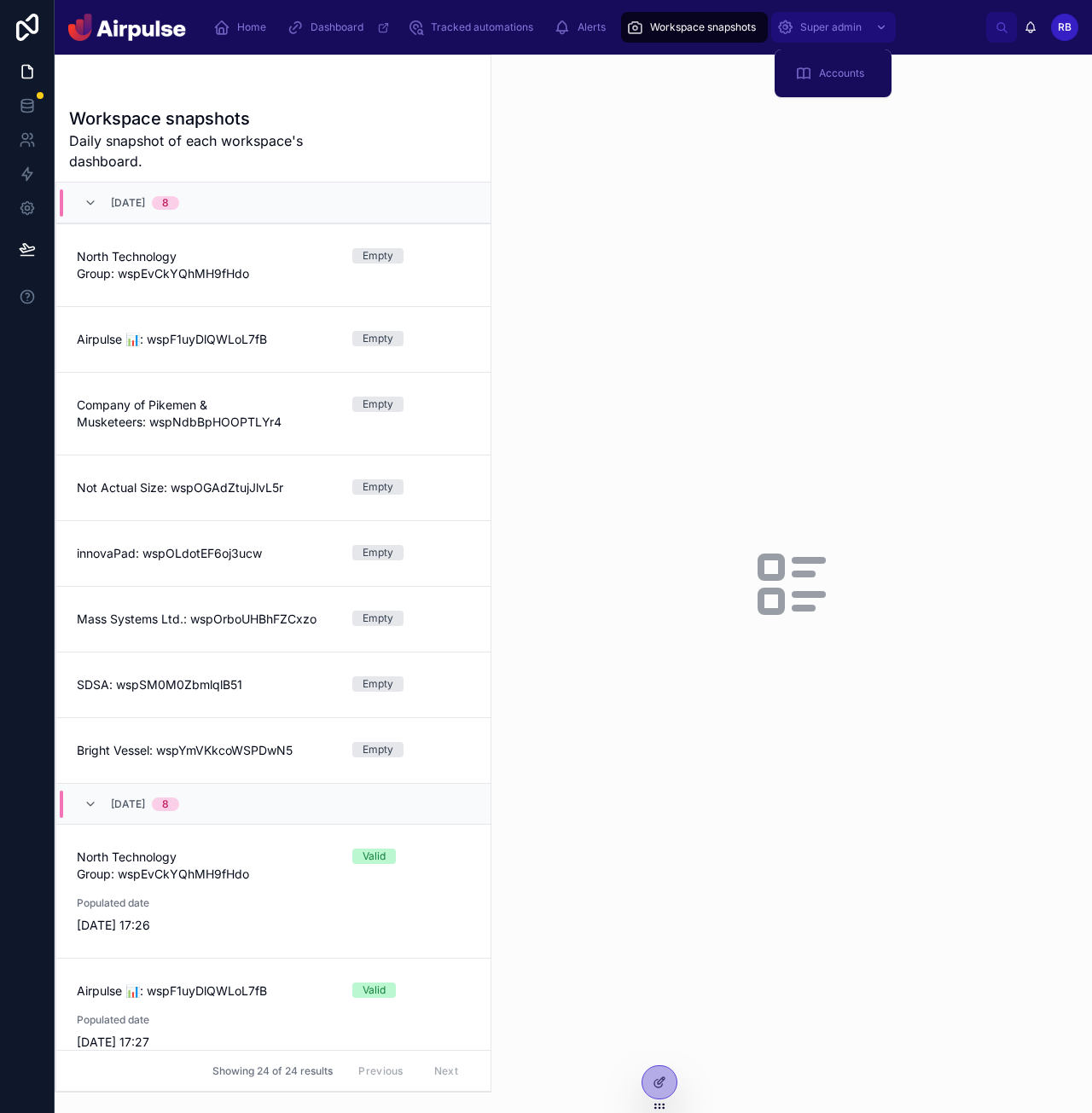
click at [825, 27] on span "Super admin" at bounding box center [831, 27] width 61 height 13
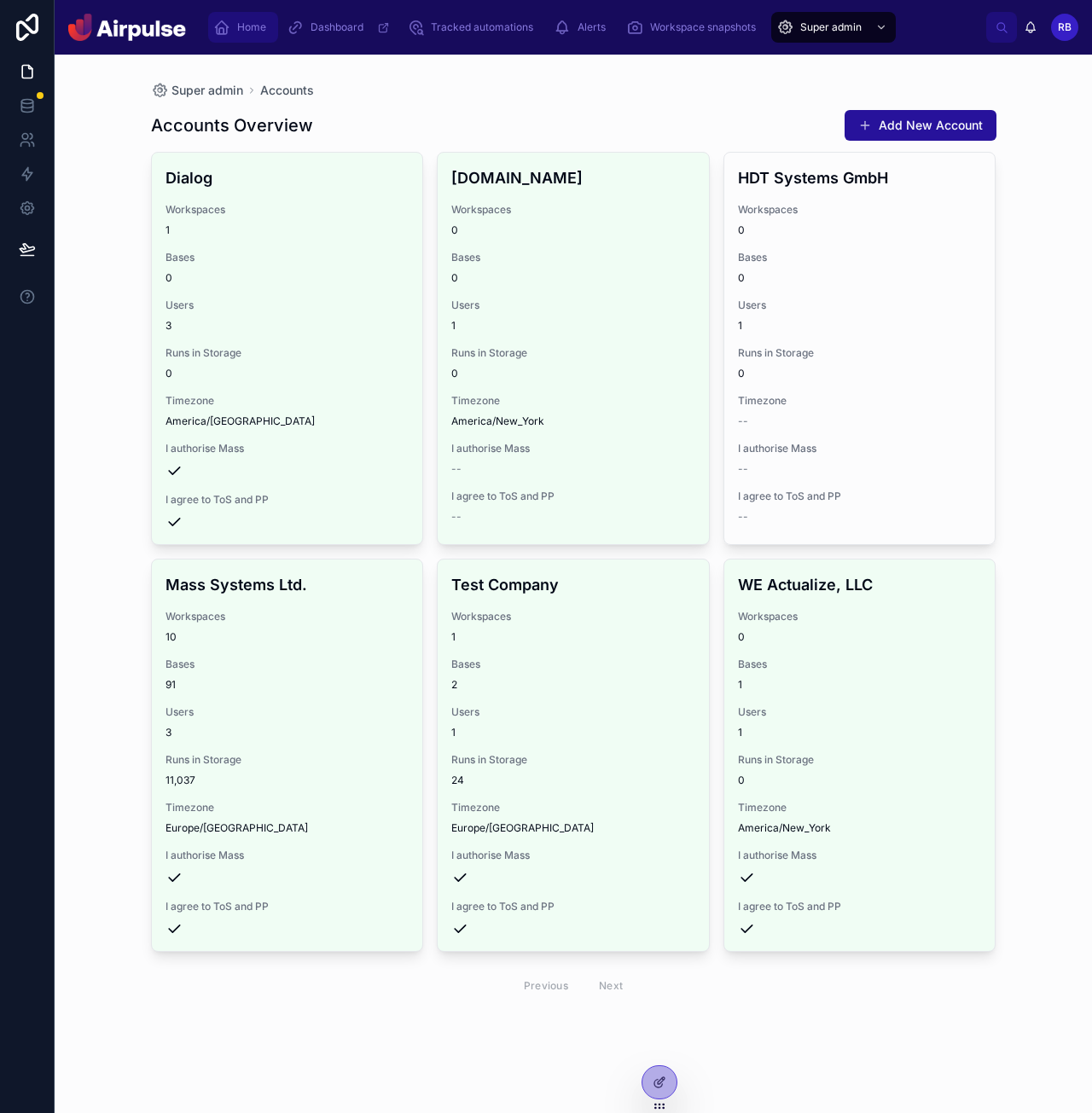
click at [251, 31] on span "Home" at bounding box center [251, 27] width 29 height 13
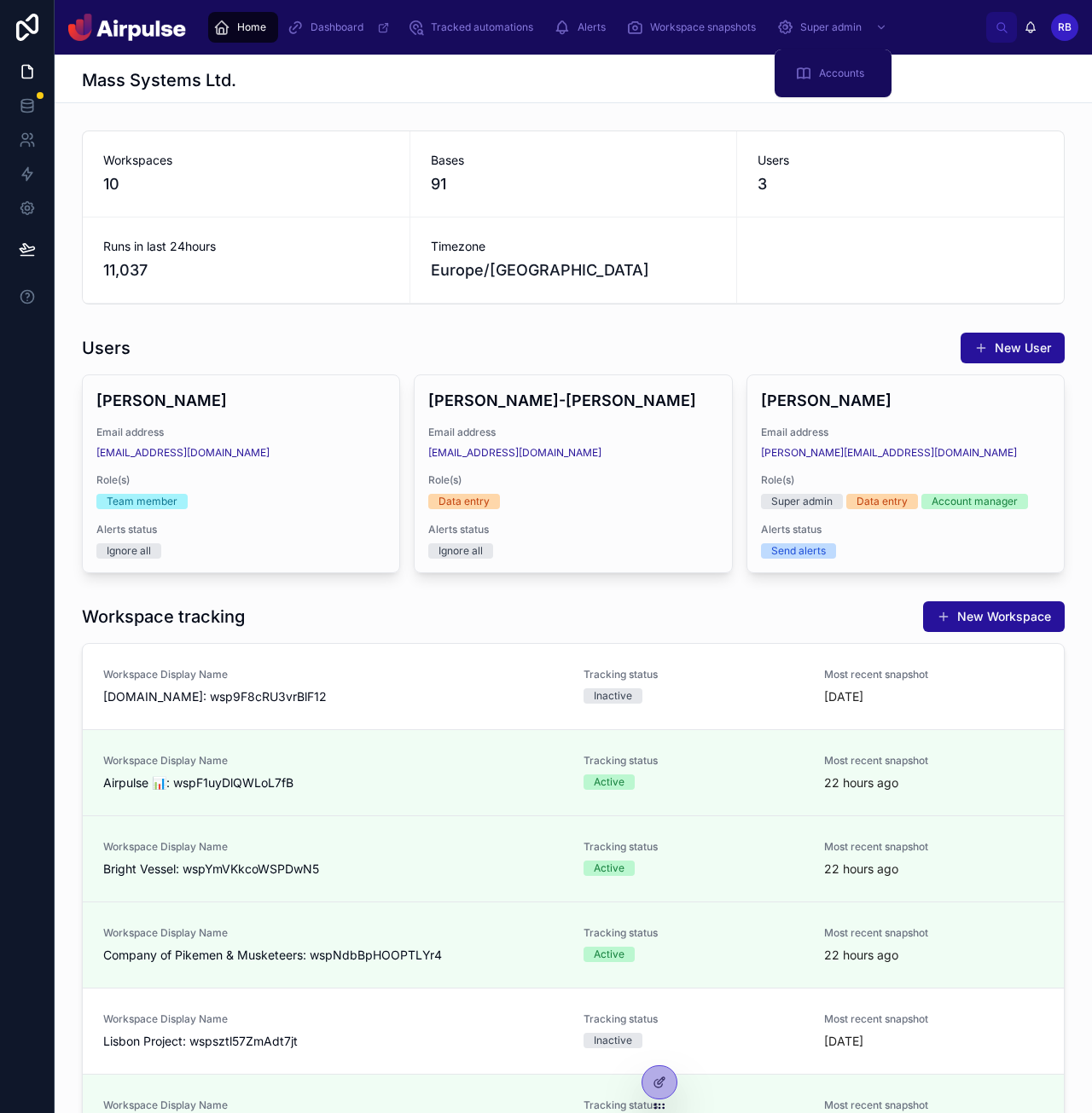
click at [1071, 12] on div "Home Dashboard Tracked automations Alerts Workspace snapshots Super admin RB [P…" at bounding box center [573, 27] width 1038 height 54
click at [1063, 26] on span "RB" at bounding box center [1064, 27] width 13 height 13
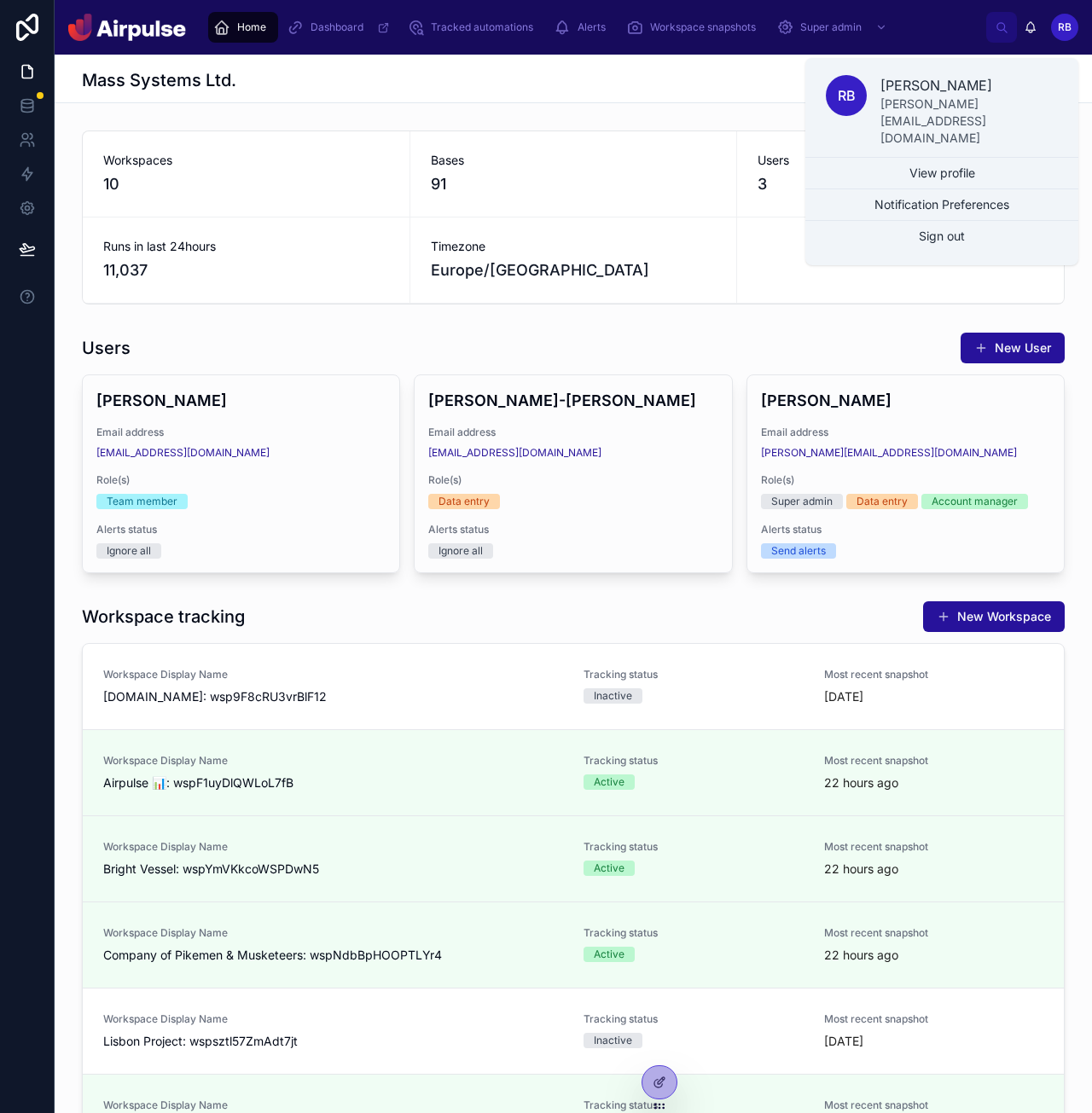
click at [1011, 79] on p "[PERSON_NAME]" at bounding box center [969, 85] width 178 height 20
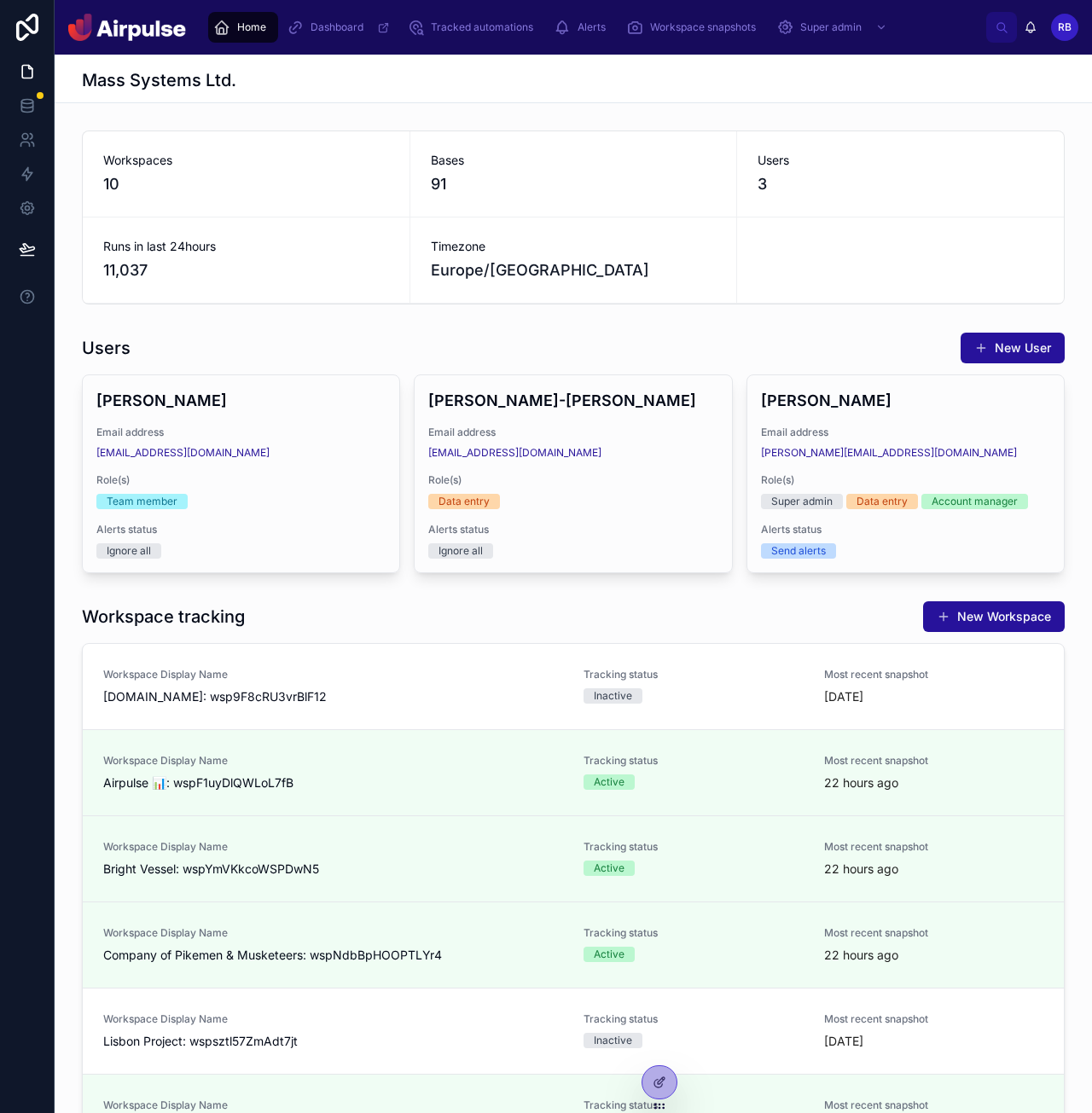
drag, startPoint x: 1074, startPoint y: 28, endPoint x: 1058, endPoint y: 56, distance: 32.2
click at [1074, 28] on div "RB" at bounding box center [1064, 27] width 28 height 28
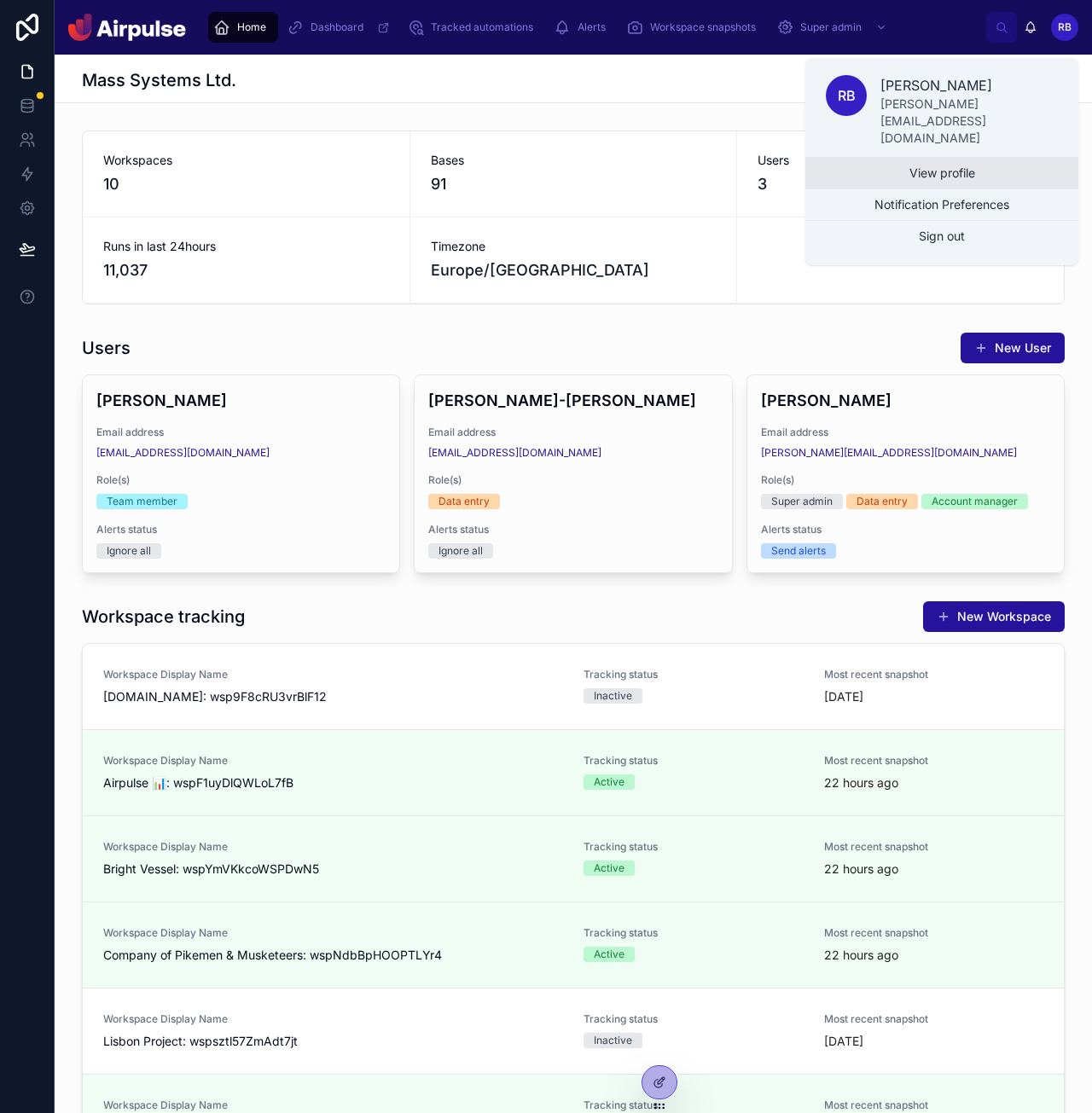
click at [992, 158] on link "View profile" at bounding box center [942, 173] width 273 height 31
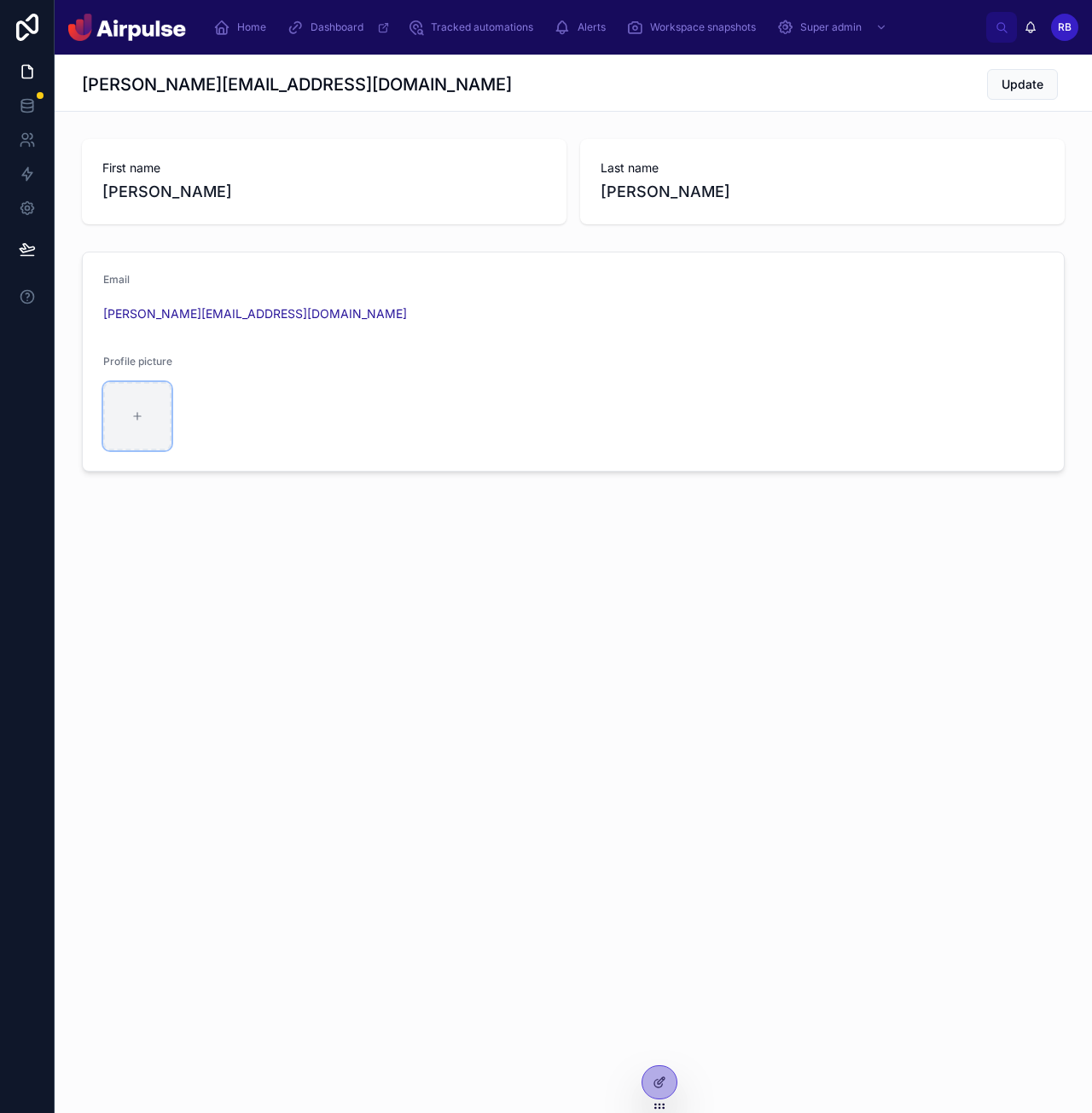
click at [139, 433] on div at bounding box center [137, 416] width 68 height 68
click at [347, 180] on div "First name [PERSON_NAME]" at bounding box center [324, 182] width 443 height 44
click at [229, 30] on icon "scrollable content" at bounding box center [222, 28] width 17 height 17
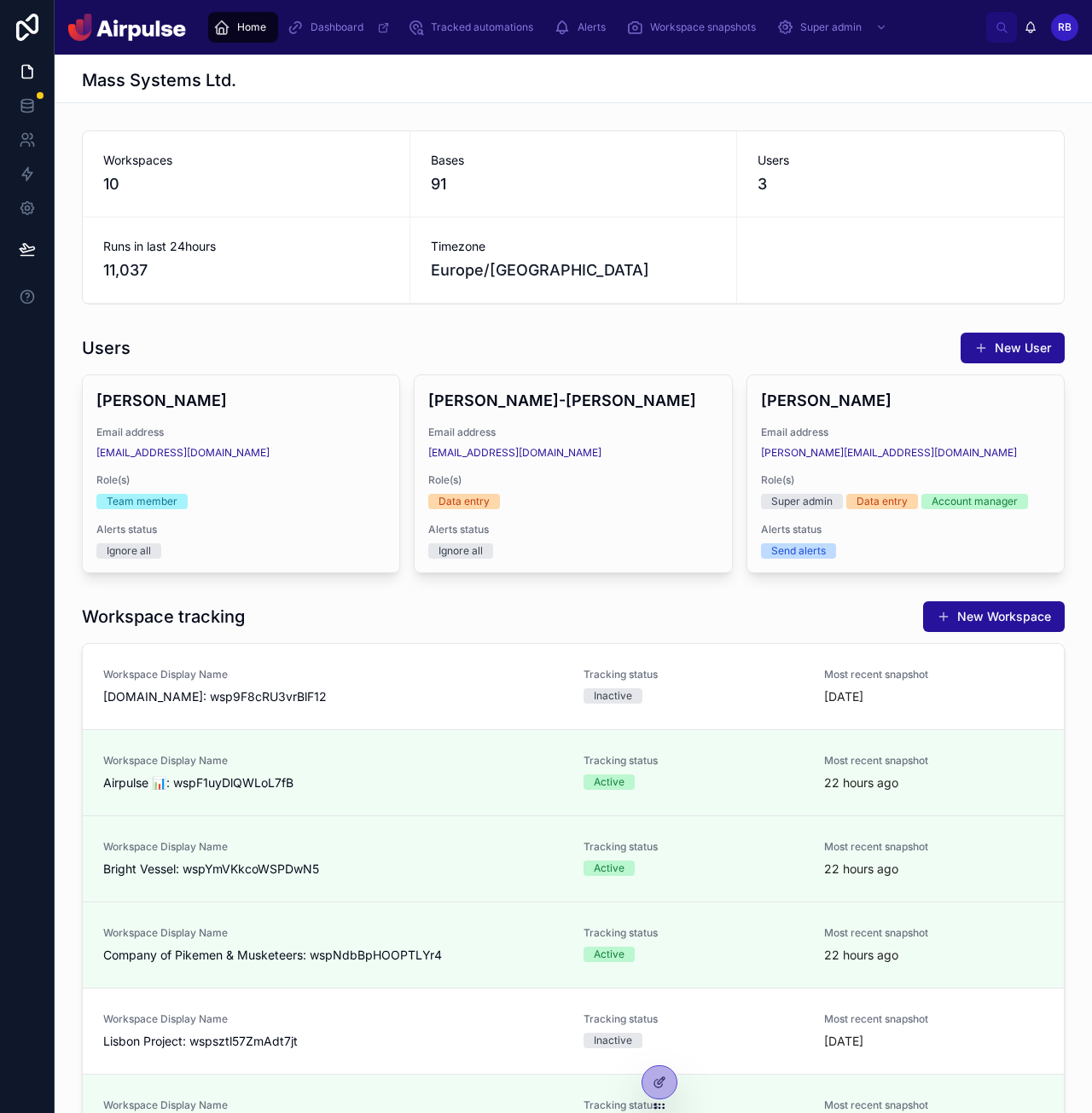
click at [699, 274] on div "Europe/[GEOGRAPHIC_DATA]" at bounding box center [573, 270] width 286 height 24
